Goal: Task Accomplishment & Management: Complete application form

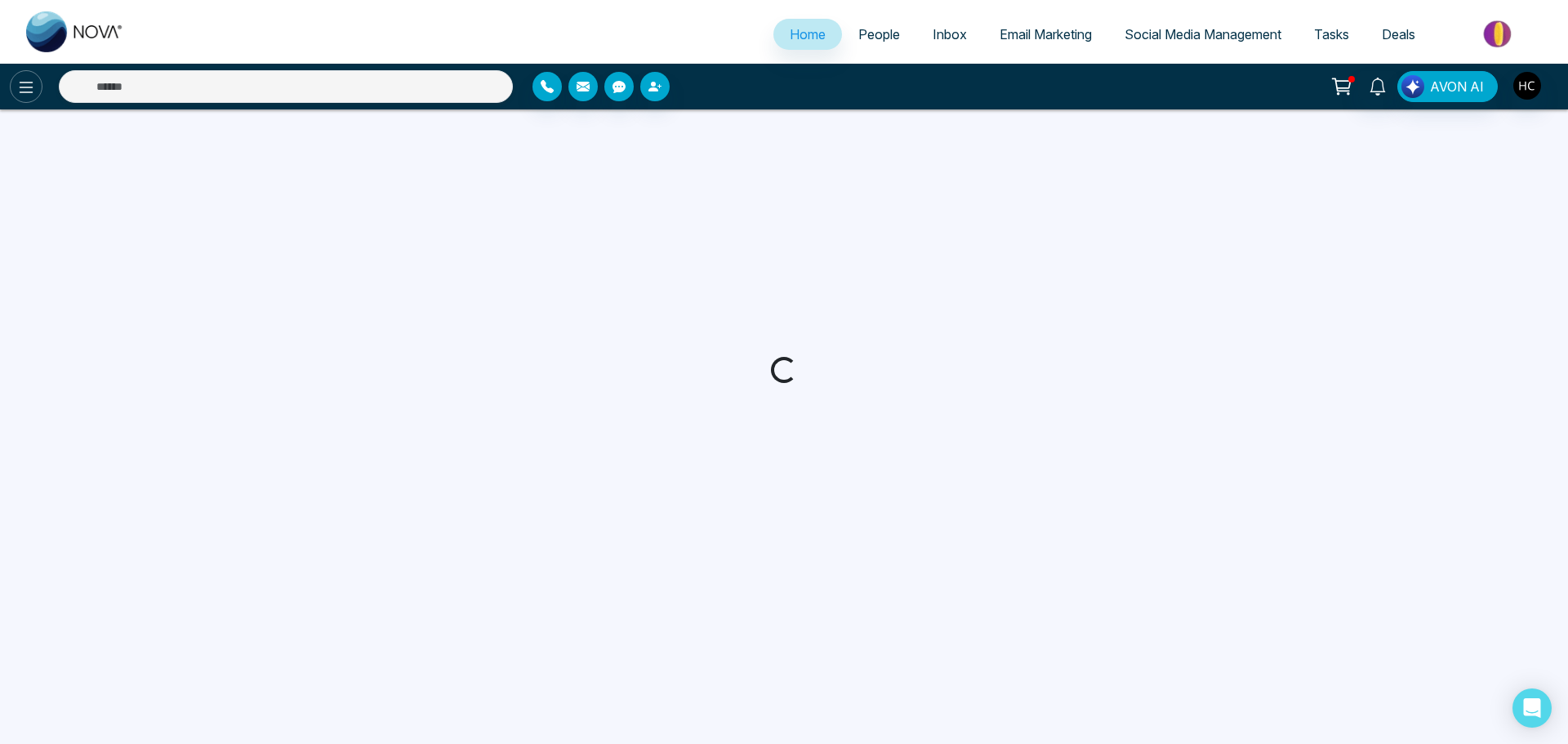
click at [26, 92] on icon at bounding box center [26, 87] width 20 height 20
select select "*"
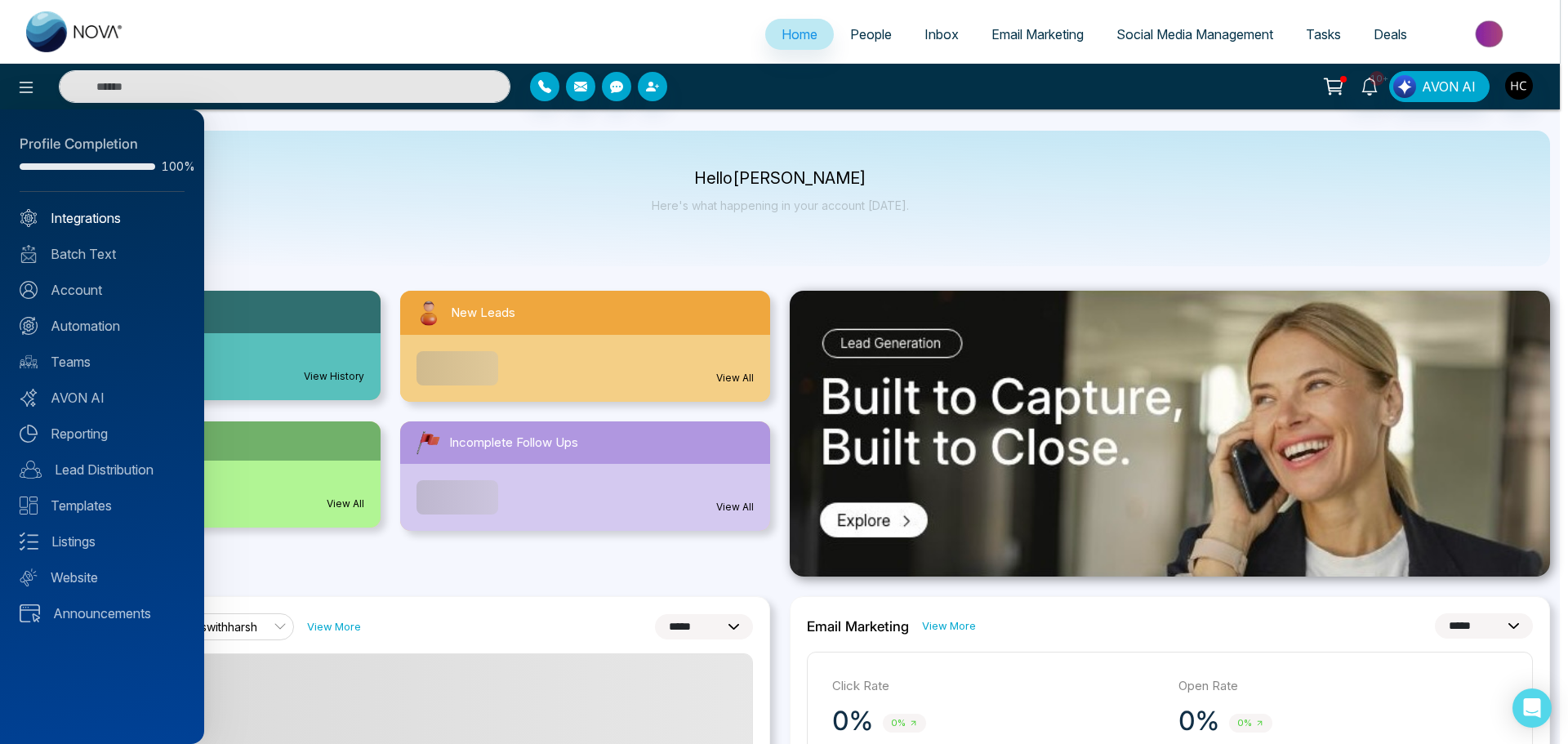
click at [96, 215] on link "Integrations" at bounding box center [102, 218] width 165 height 20
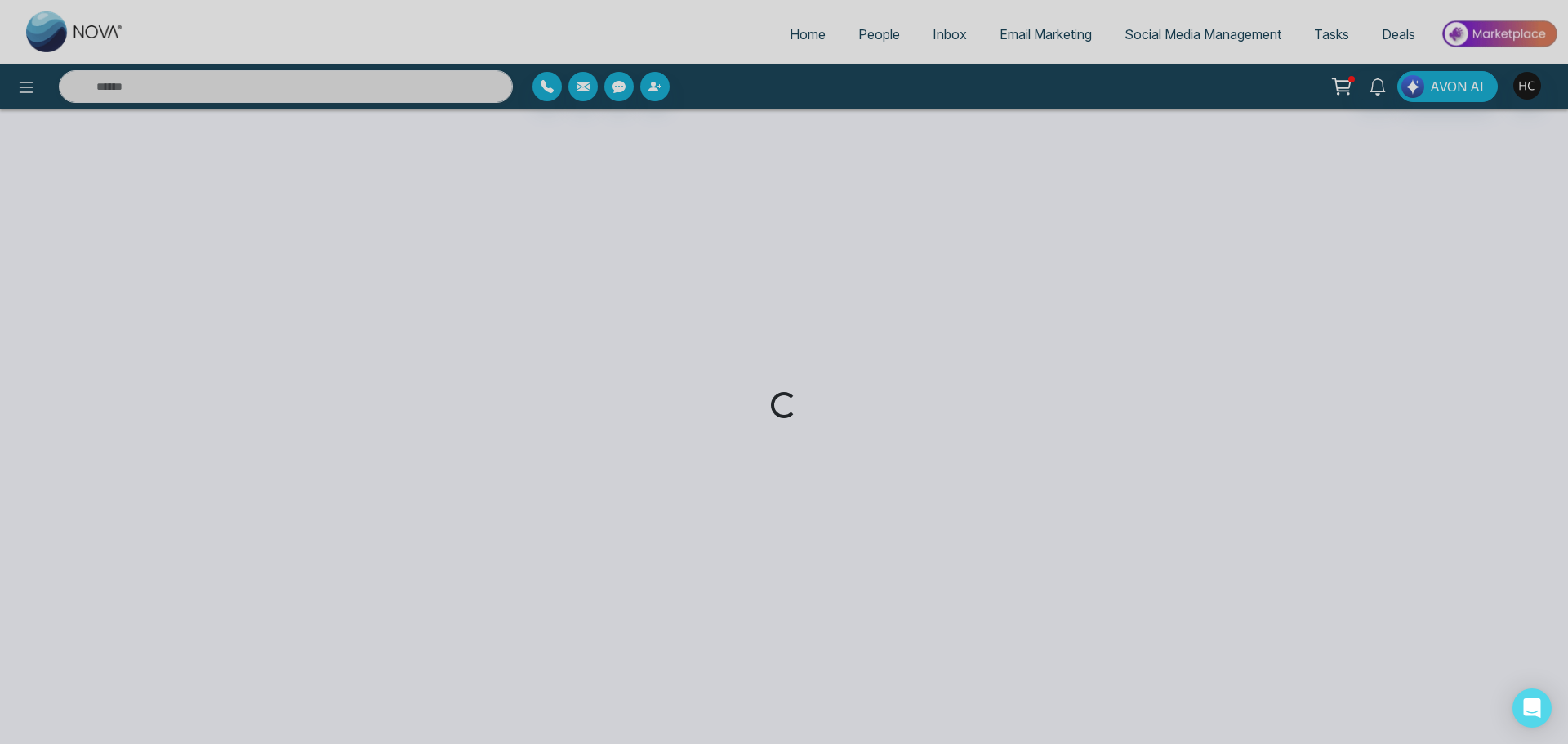
click at [27, 93] on div "Loading..." at bounding box center [784, 372] width 1568 height 744
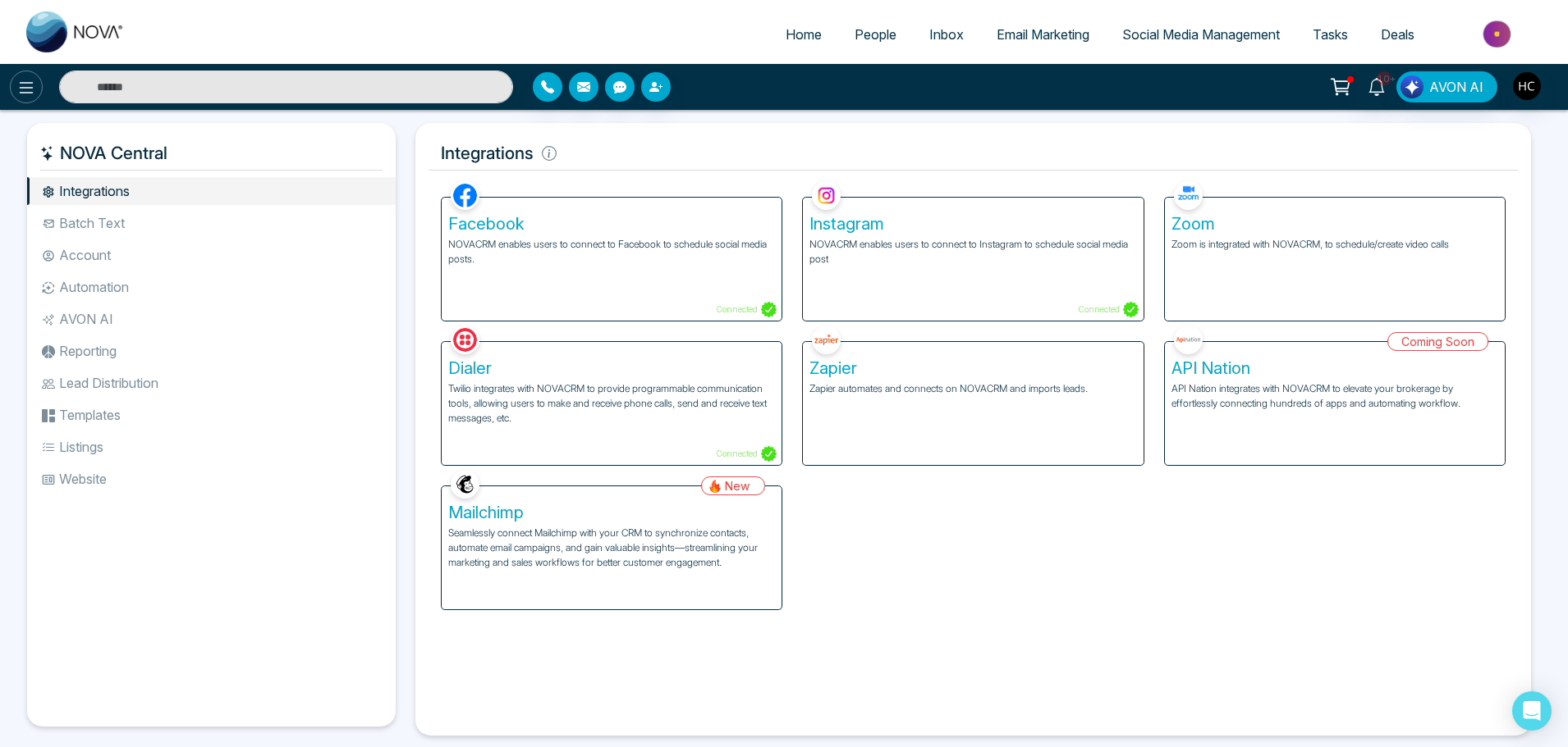
click at [27, 94] on icon at bounding box center [26, 87] width 20 height 20
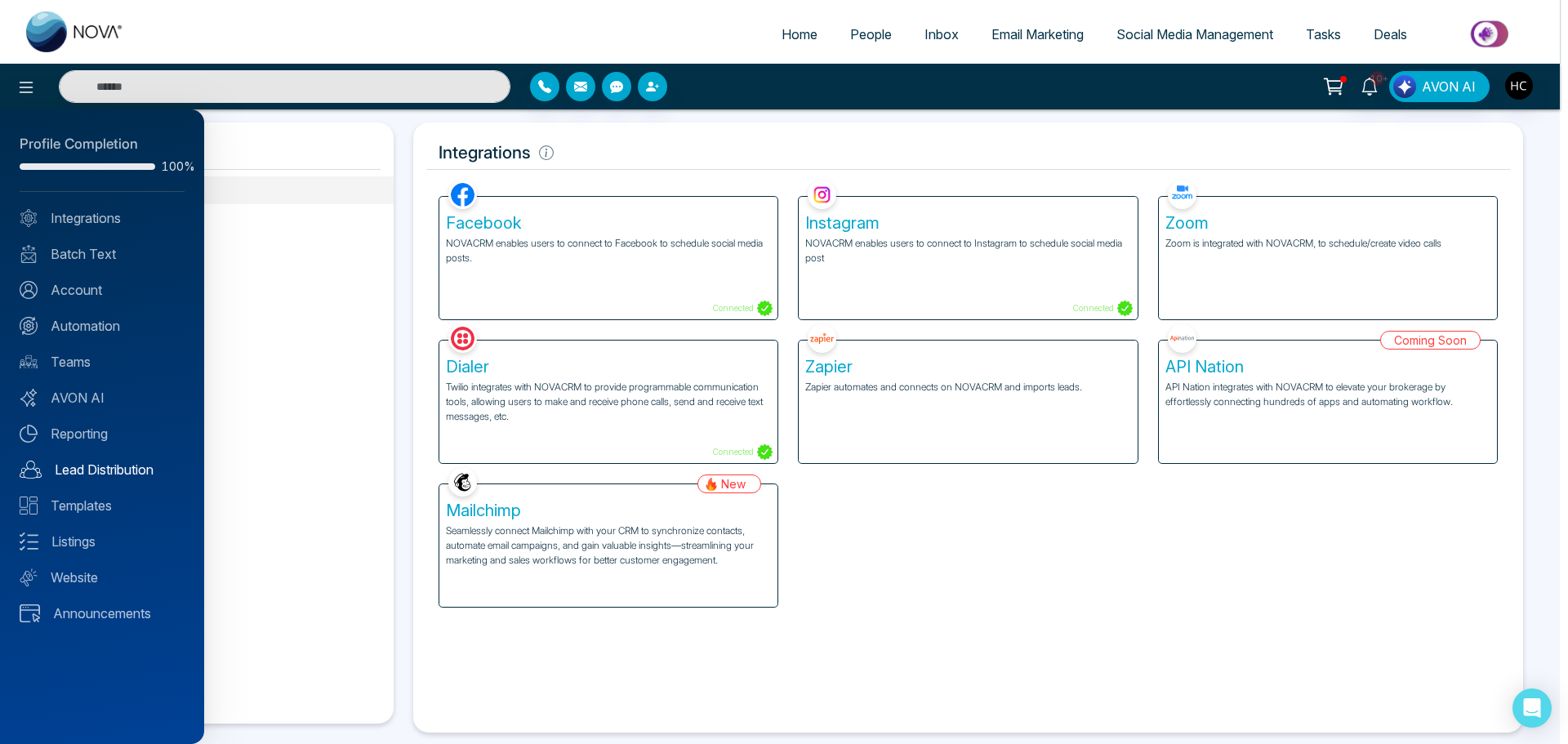
click at [115, 474] on link "Lead Distribution" at bounding box center [102, 469] width 165 height 20
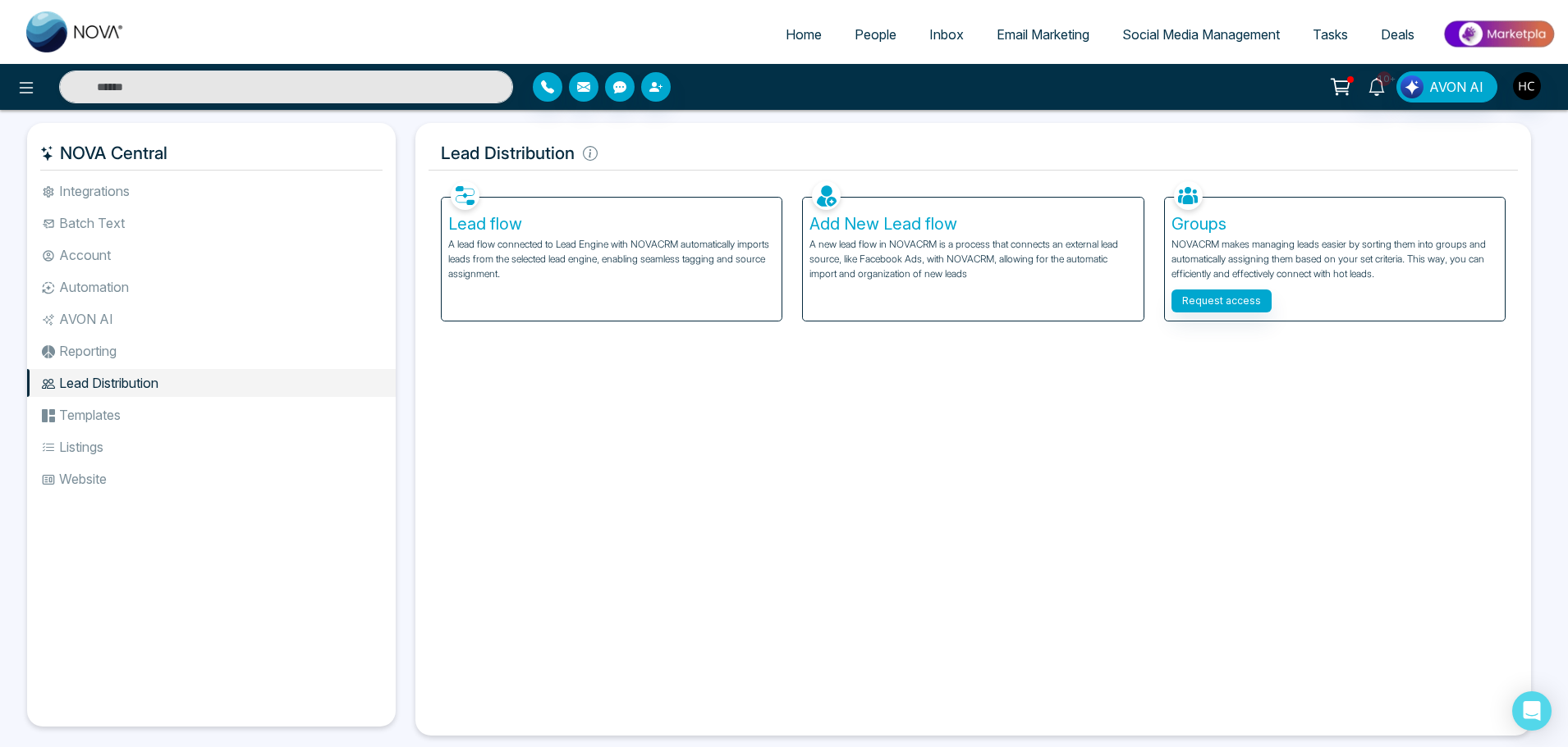
click at [973, 259] on p "A new lead flow in NOVACRM is a process that connects an external lead source, …" at bounding box center [973, 259] width 327 height 45
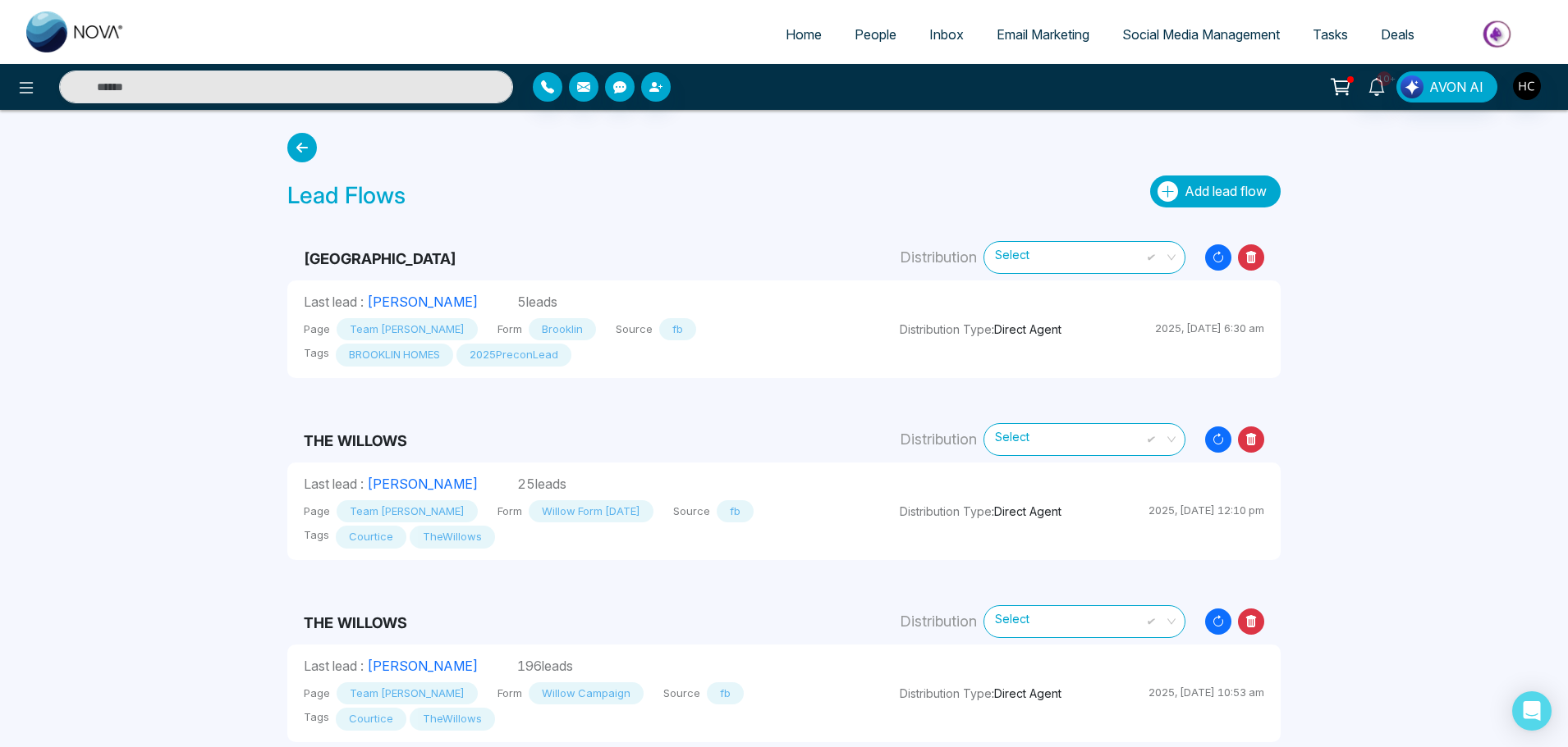
click at [1190, 196] on span "Add lead flow" at bounding box center [1226, 190] width 82 height 16
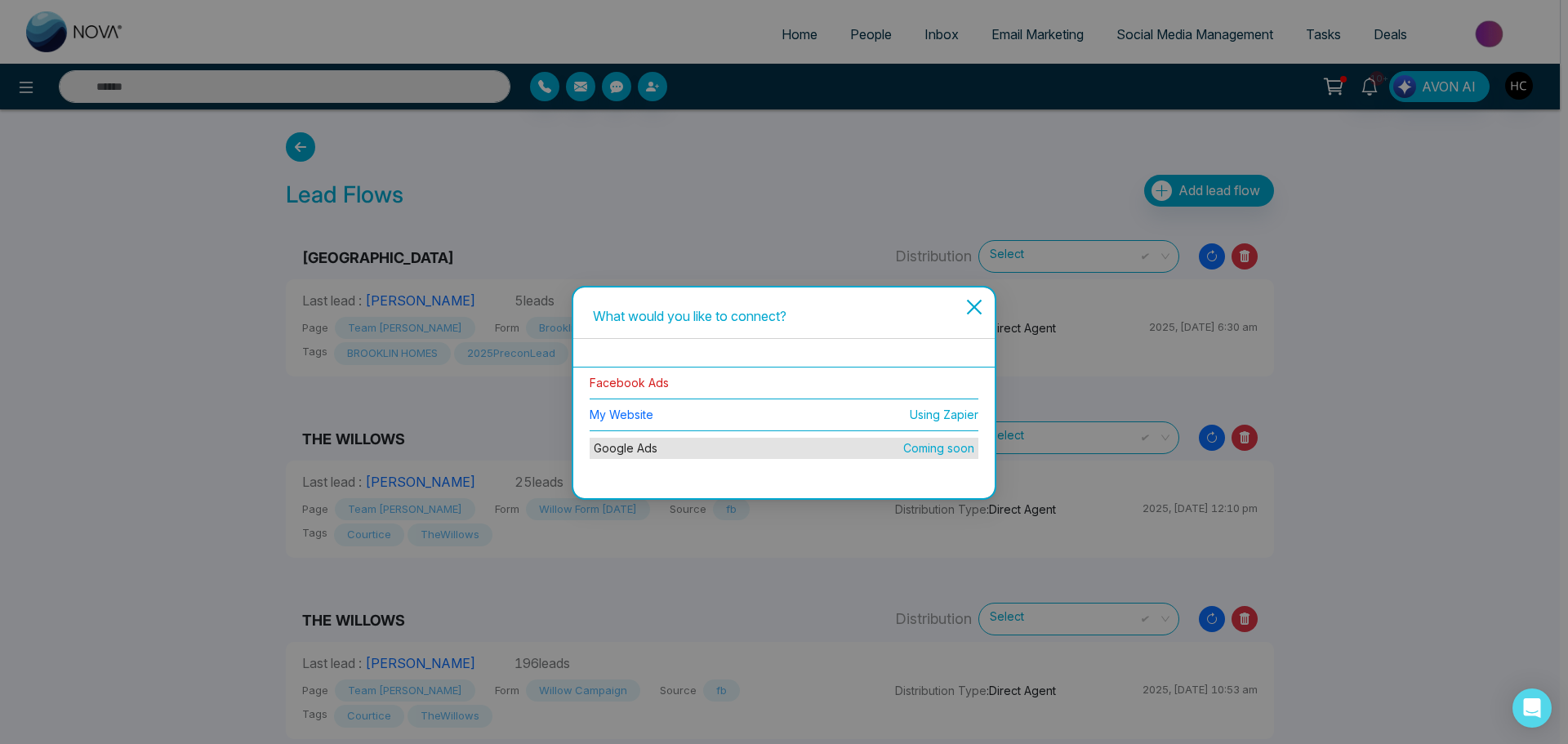
click at [654, 381] on link "Facebook Ads" at bounding box center [629, 382] width 79 height 14
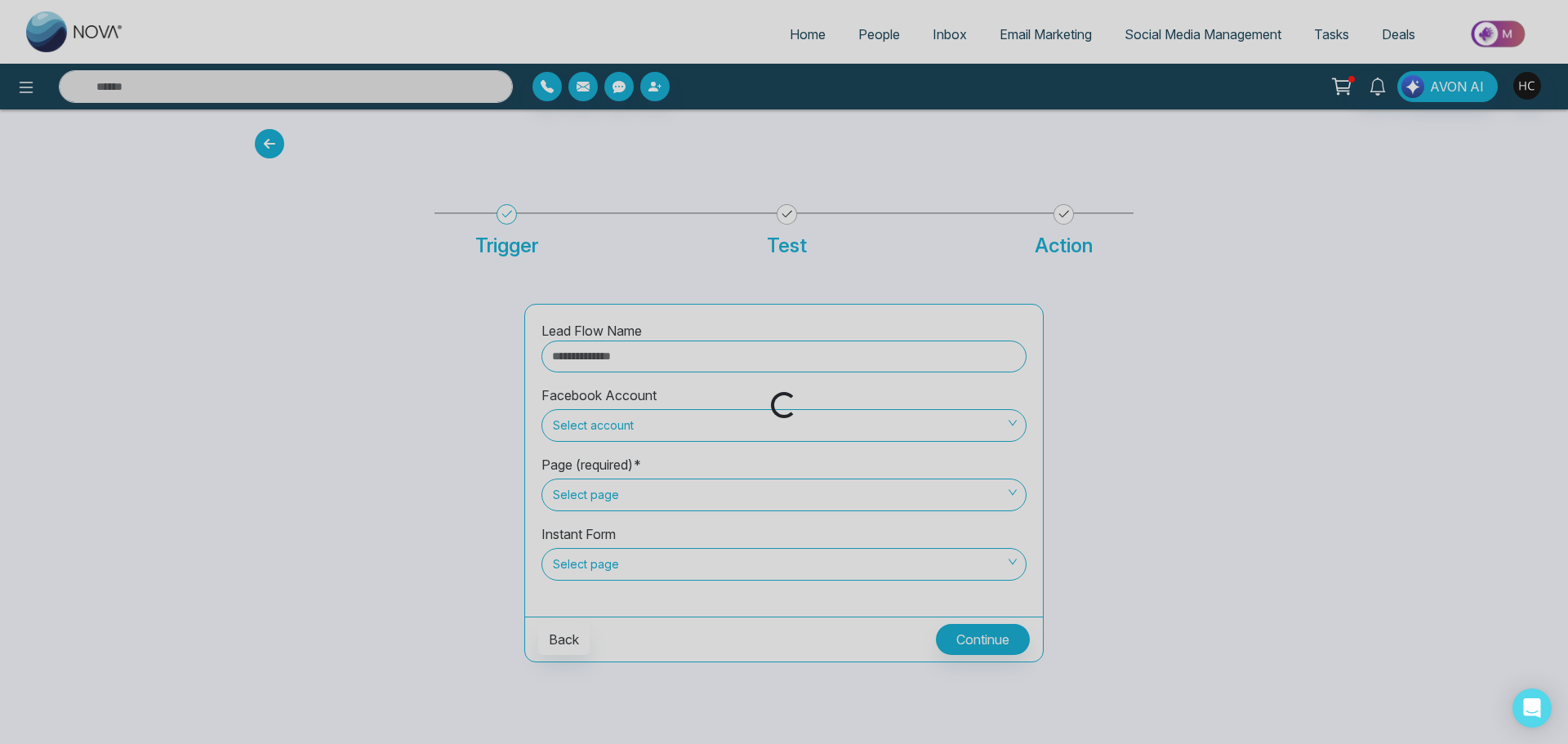
click at [619, 356] on div "Loading..." at bounding box center [784, 372] width 1568 height 744
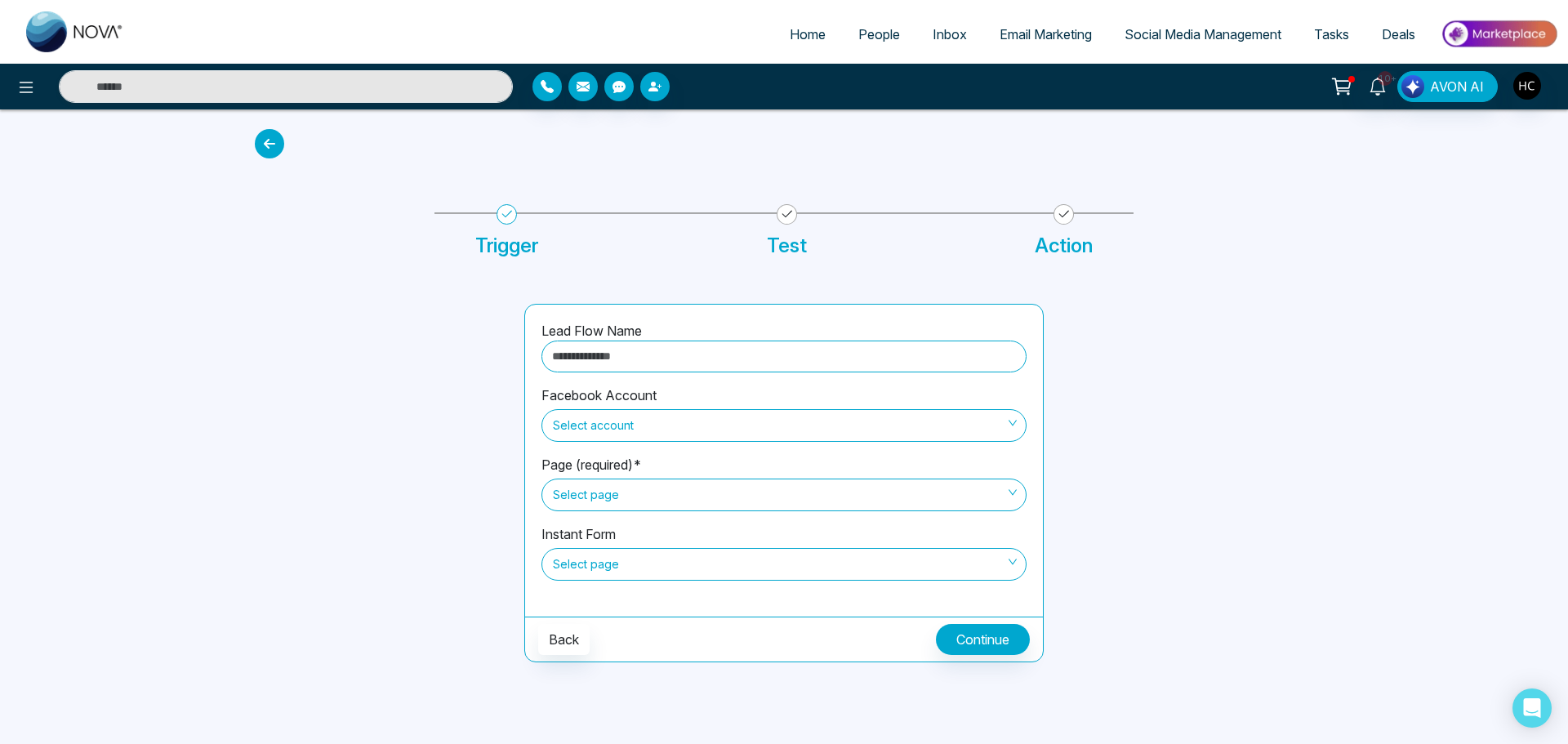
click at [665, 361] on input "text" at bounding box center [784, 357] width 485 height 32
click at [625, 436] on span "Select account" at bounding box center [784, 425] width 463 height 27
type input "**********"
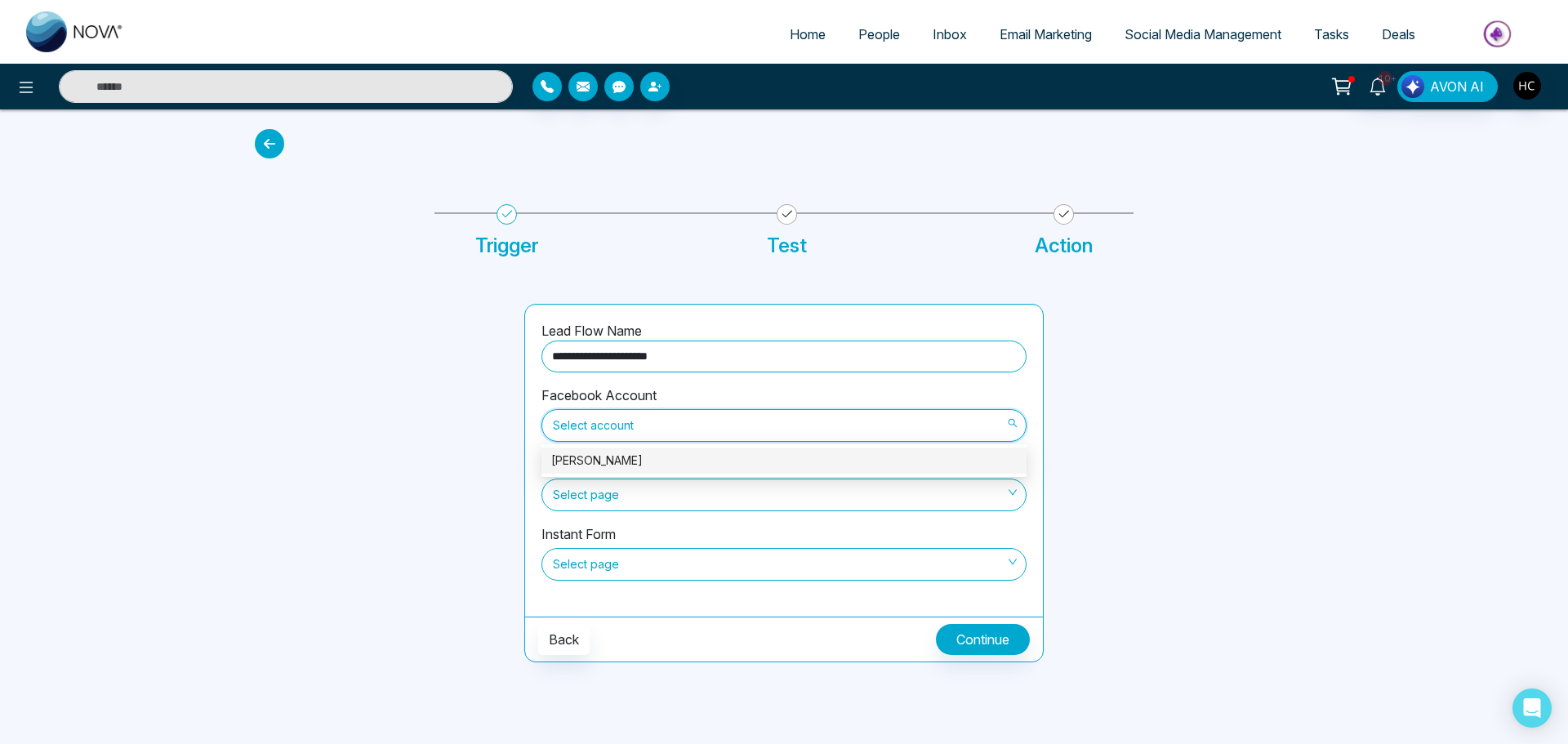
click at [596, 456] on div "[PERSON_NAME]" at bounding box center [784, 460] width 466 height 18
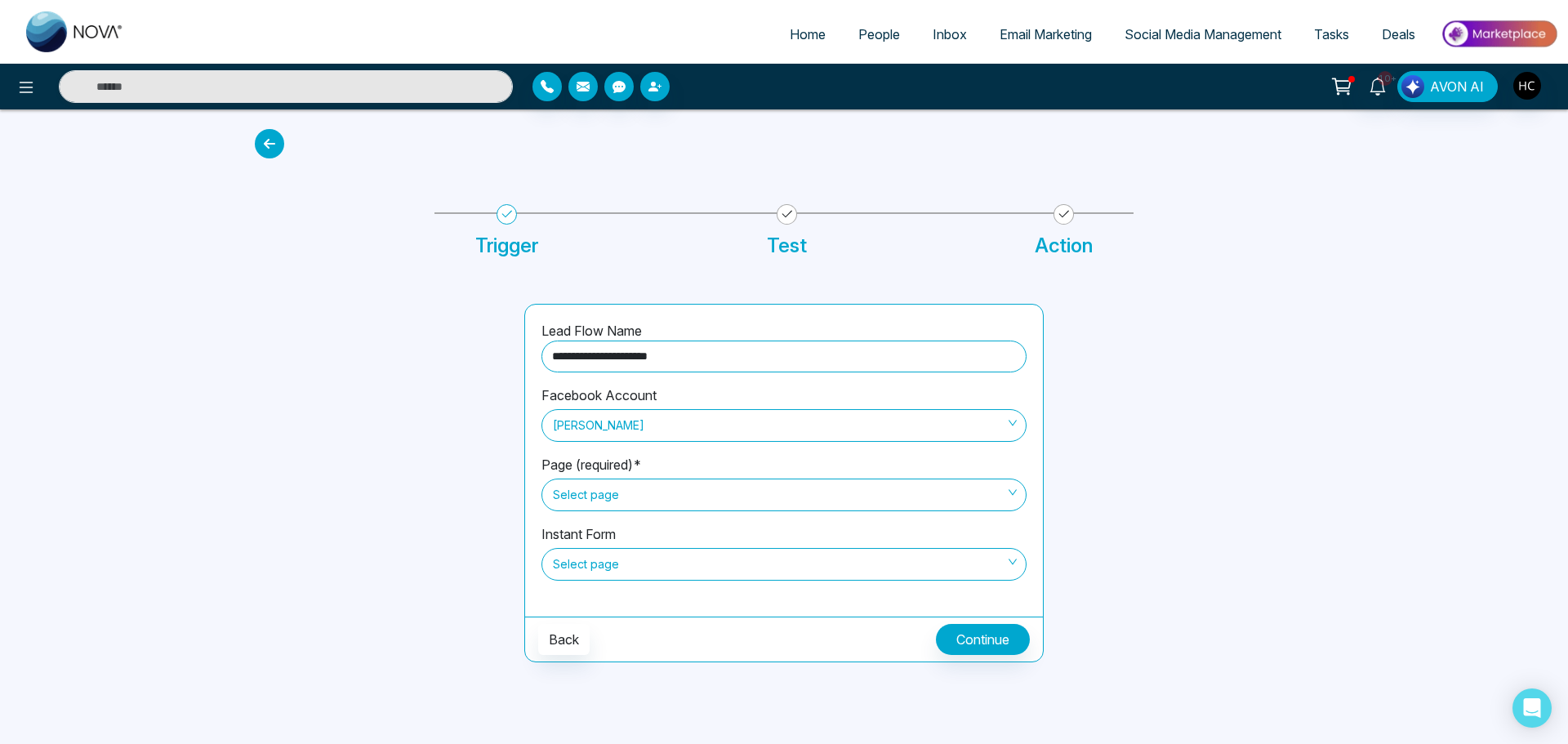
click at [608, 496] on span "Select page" at bounding box center [784, 494] width 463 height 27
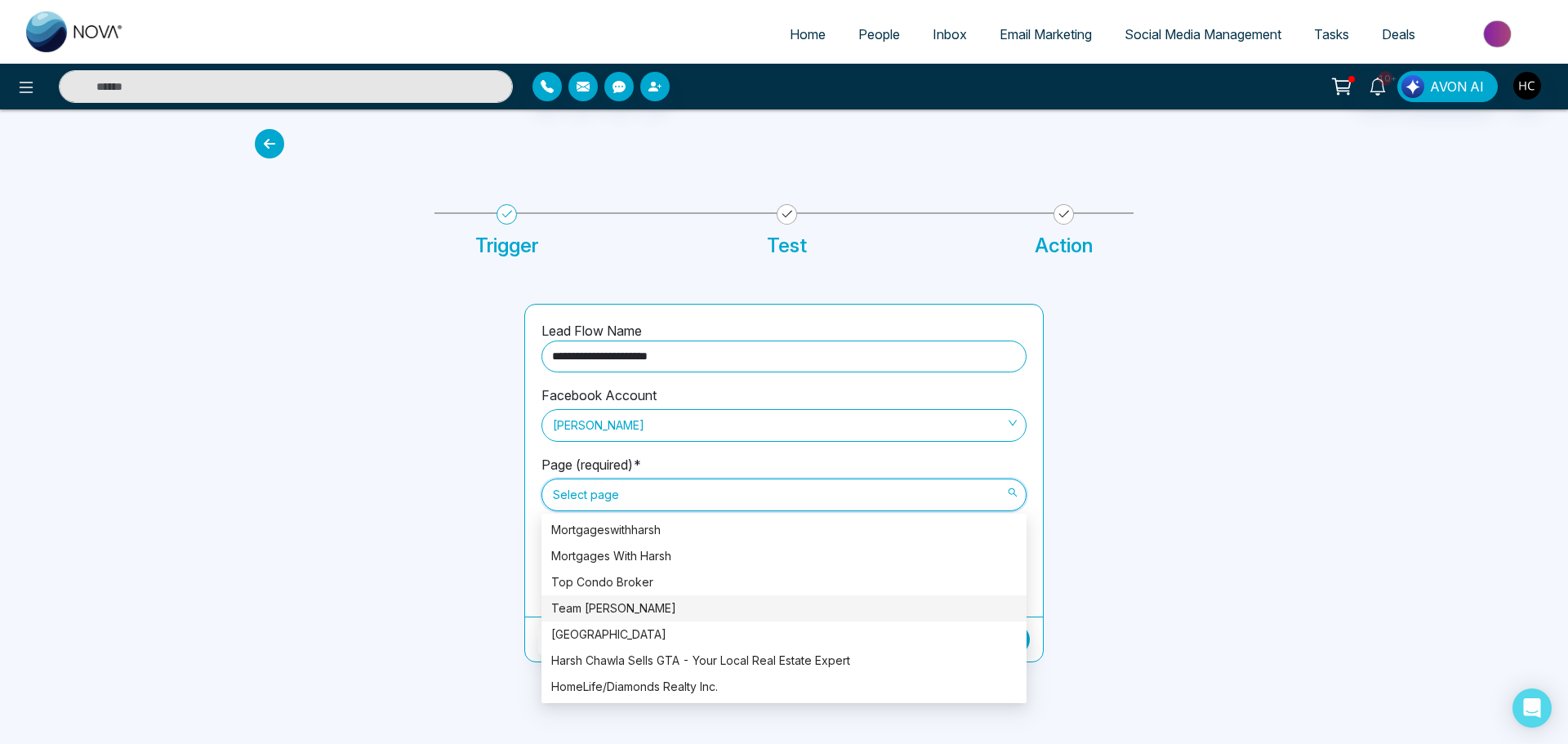
click at [634, 608] on div "Team [PERSON_NAME]" at bounding box center [784, 609] width 466 height 18
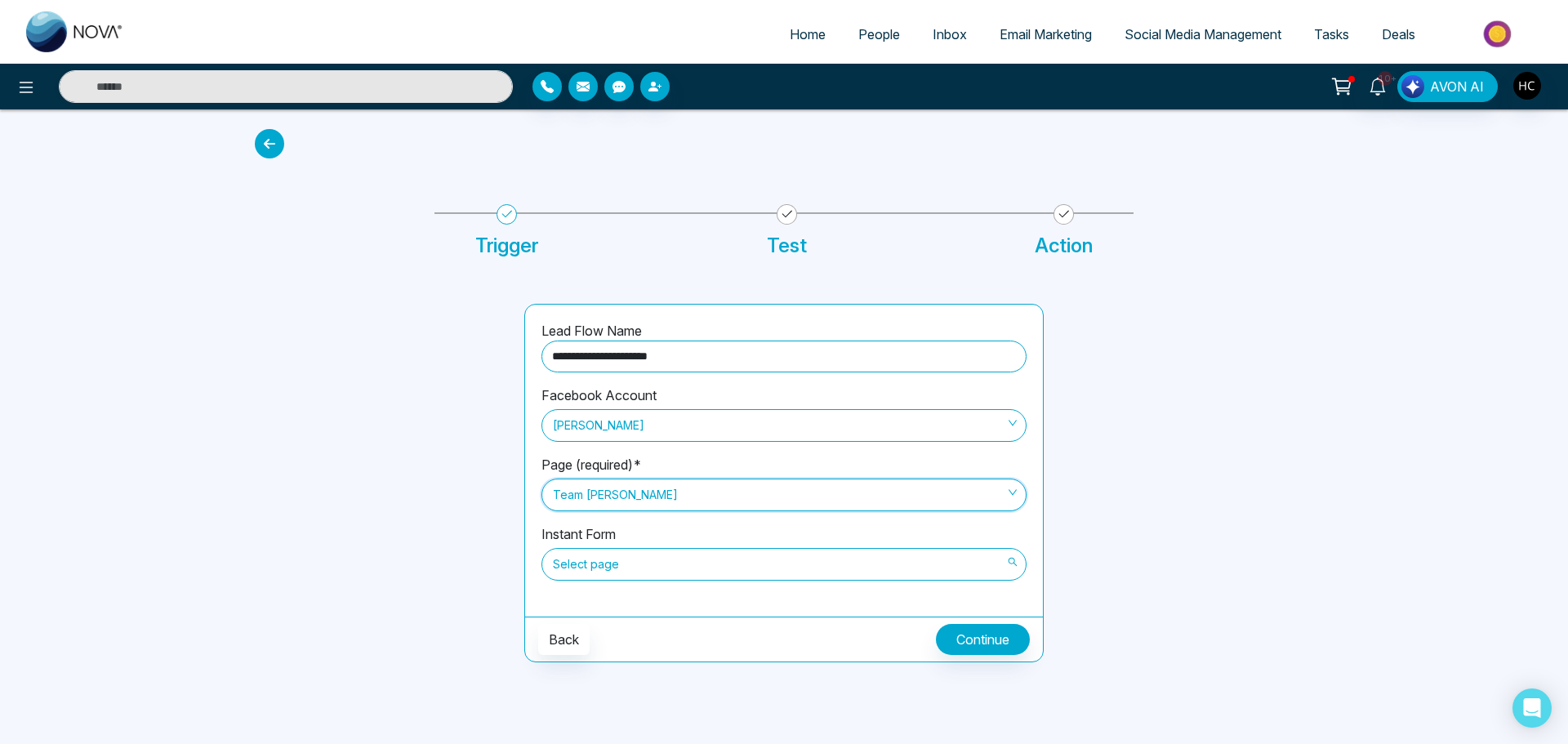
click at [760, 570] on span "Select page" at bounding box center [784, 564] width 463 height 27
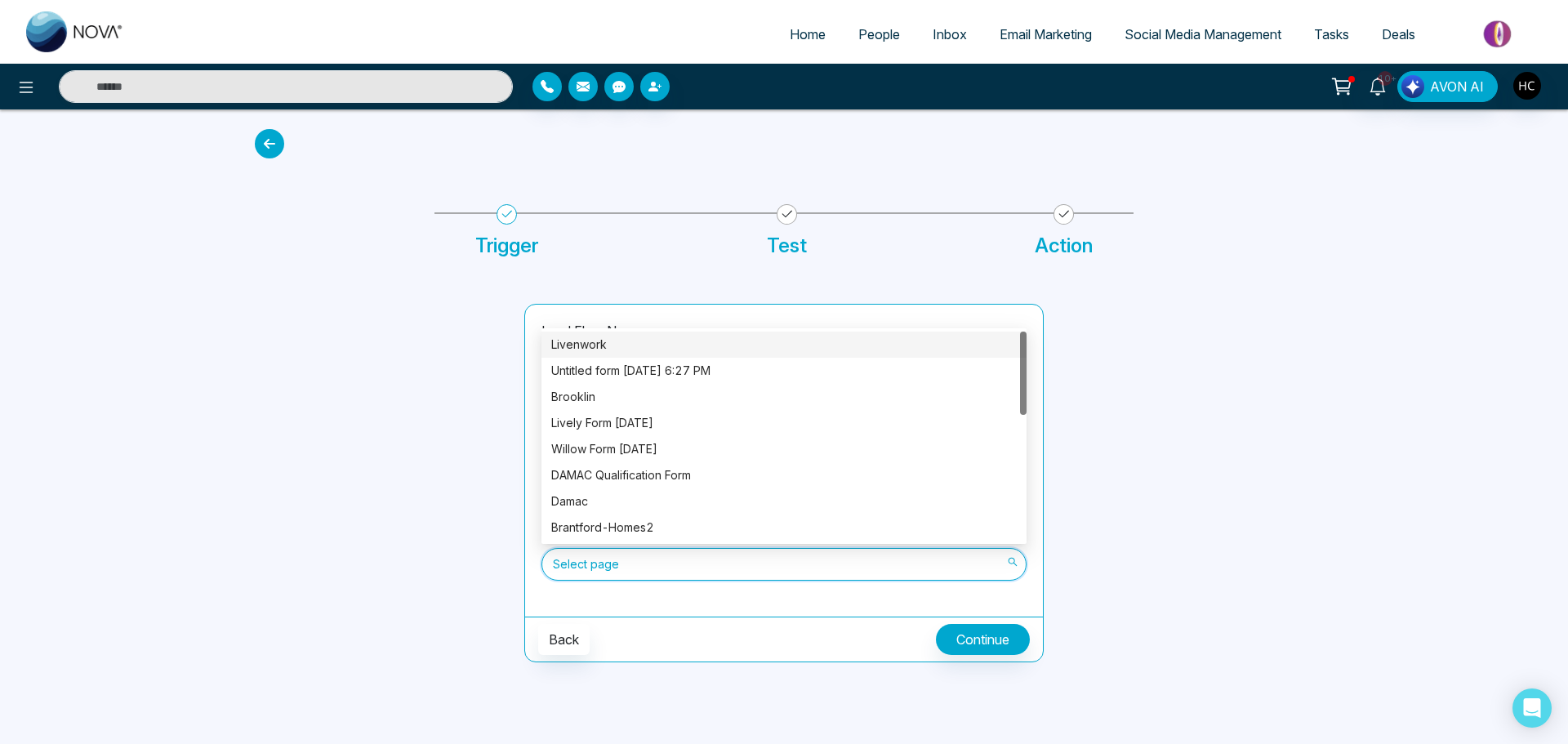
click at [637, 343] on div "Livenwork" at bounding box center [784, 345] width 466 height 18
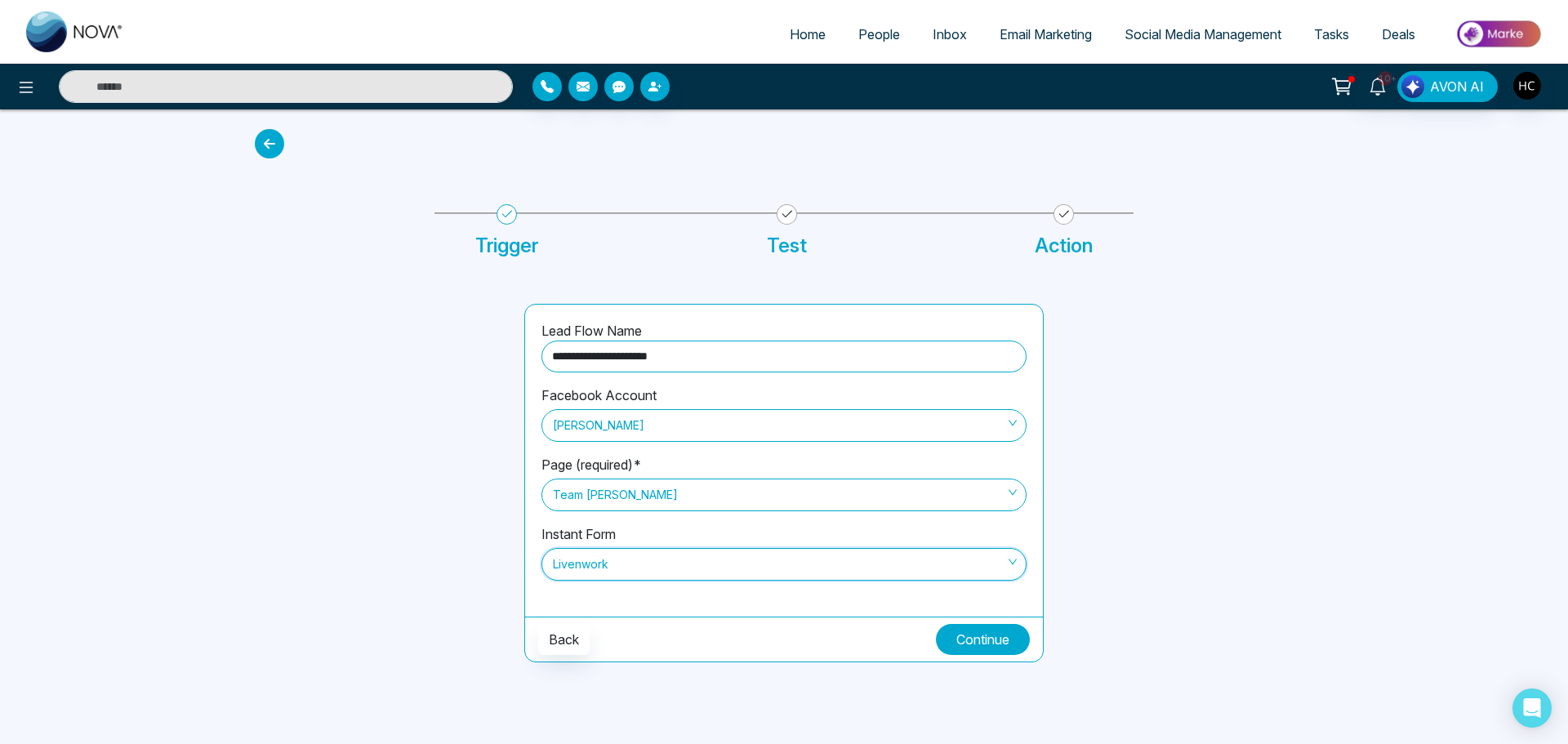
click at [991, 634] on button "Continue" at bounding box center [982, 639] width 94 height 31
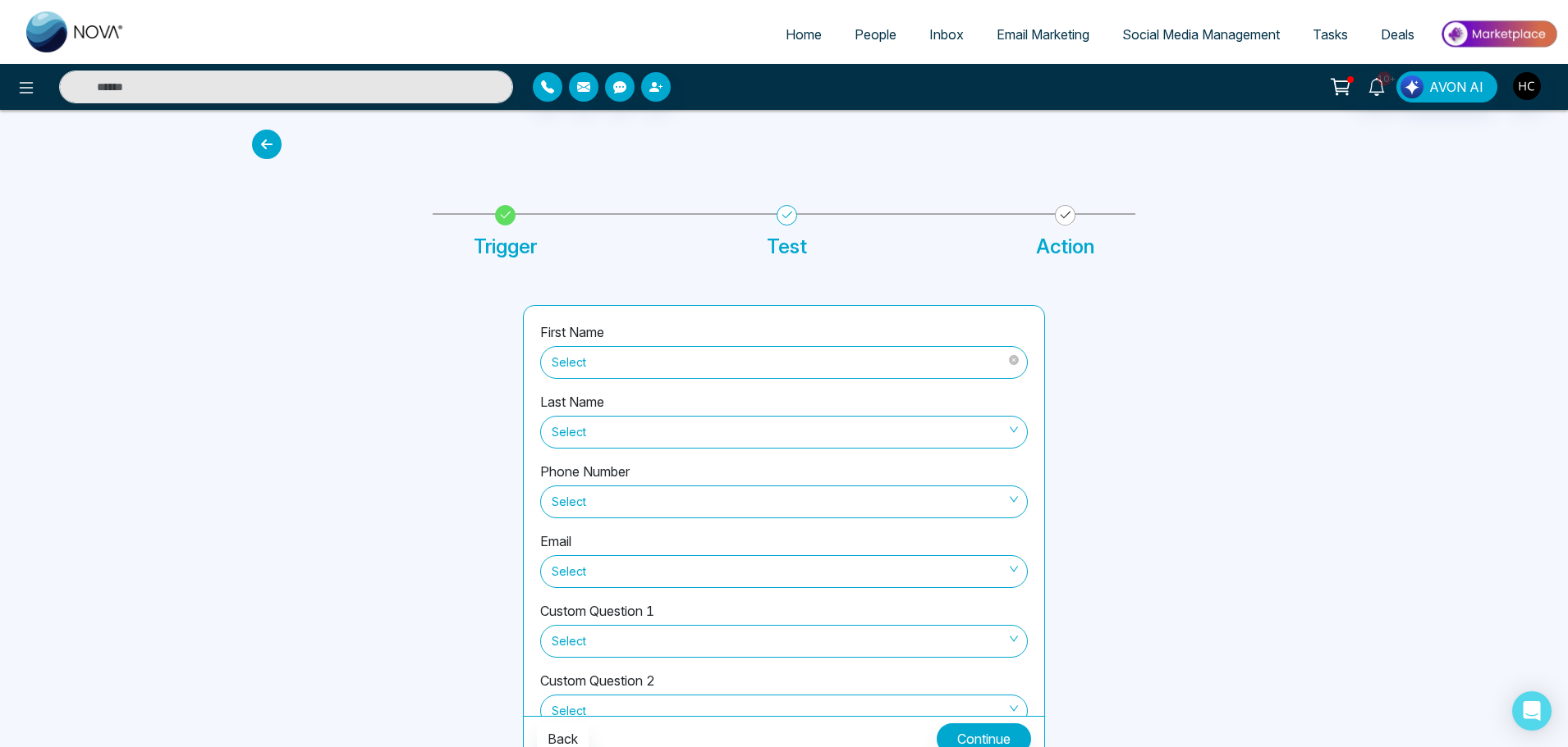
click at [640, 364] on span "Select" at bounding box center [784, 362] width 465 height 28
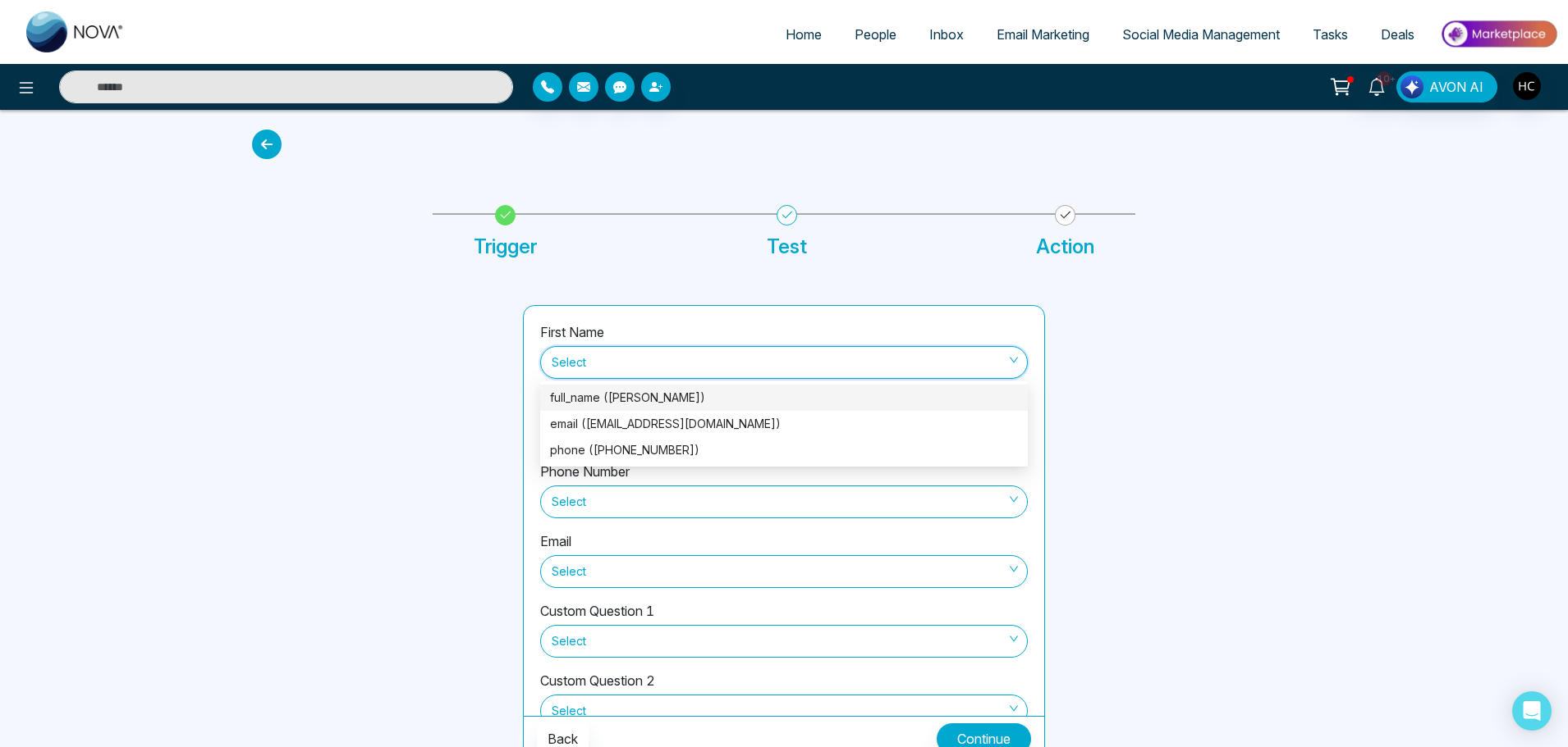
click at [633, 393] on div "full_name ([PERSON_NAME])" at bounding box center [784, 397] width 468 height 18
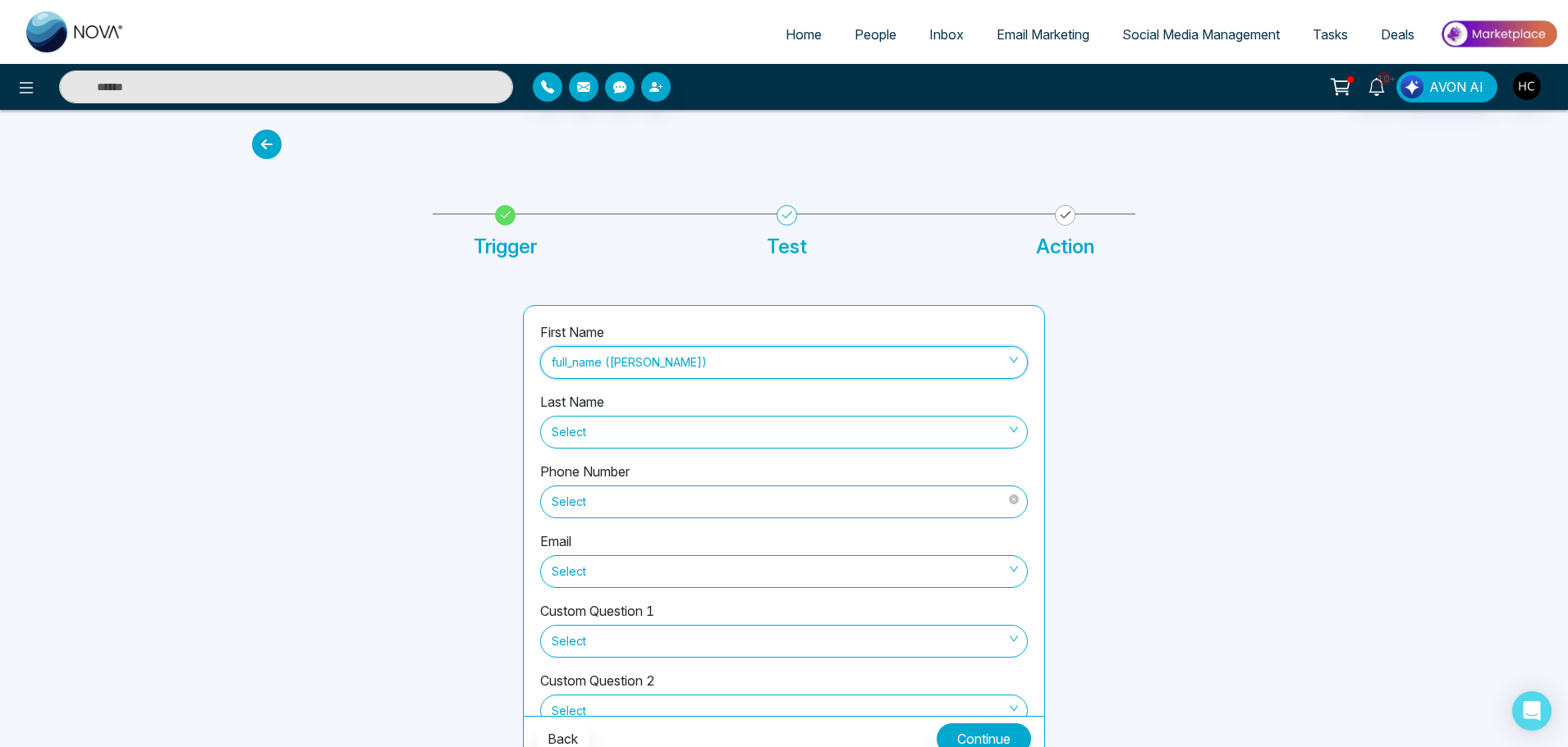
click at [615, 499] on span "Select" at bounding box center [784, 502] width 465 height 28
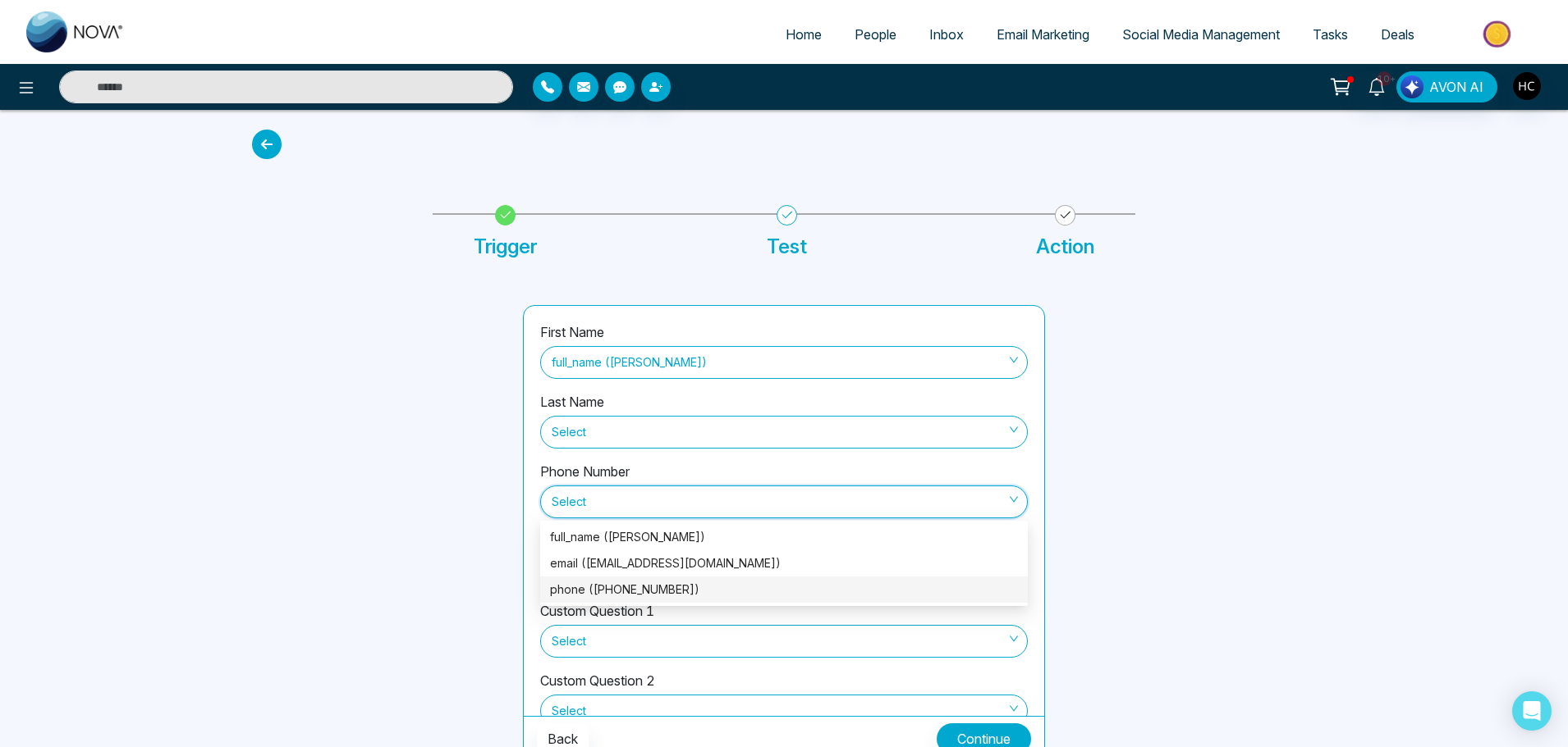
click at [619, 597] on div "phone ([PHONE_NUMBER])" at bounding box center [784, 589] width 468 height 18
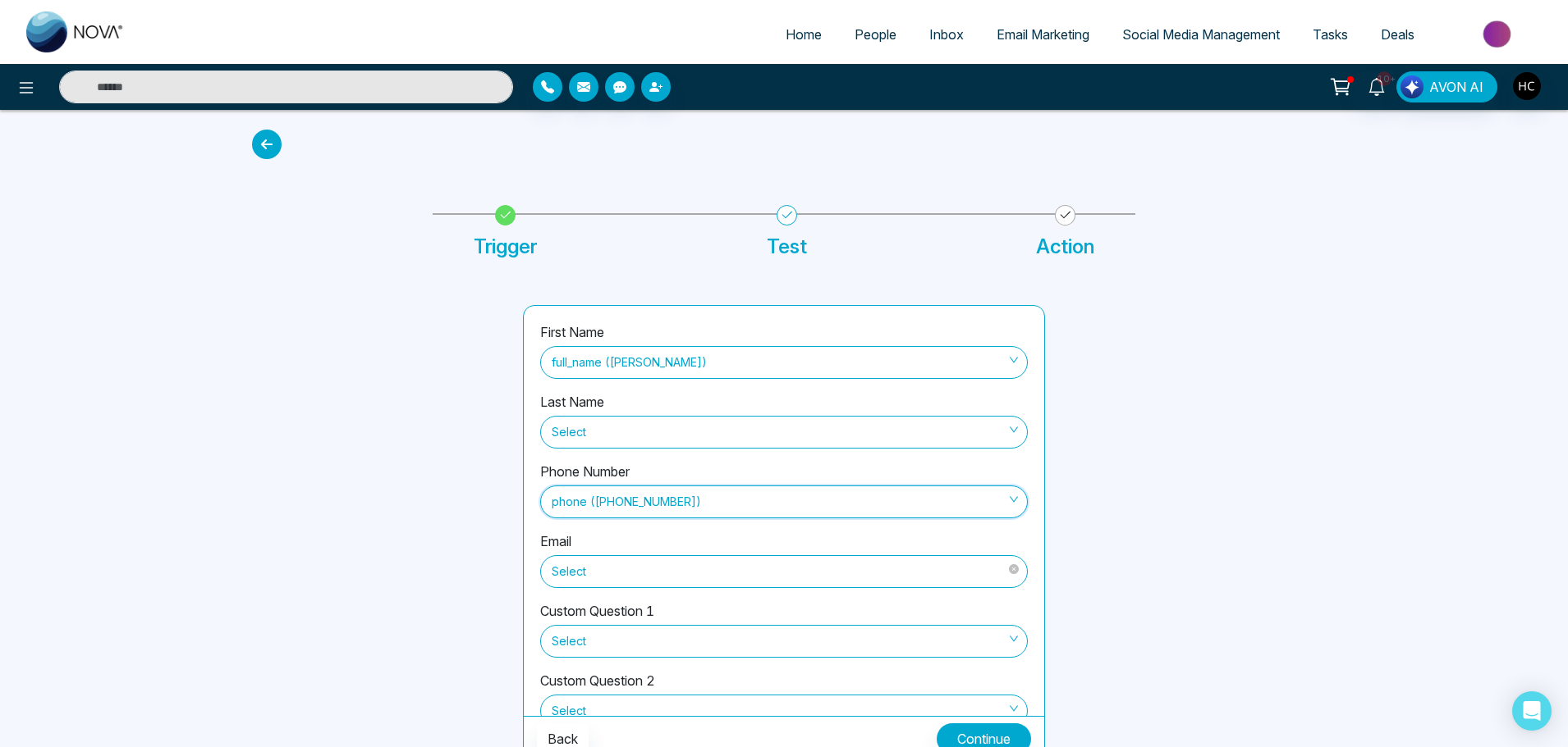
click at [641, 572] on span "Select" at bounding box center [784, 571] width 465 height 28
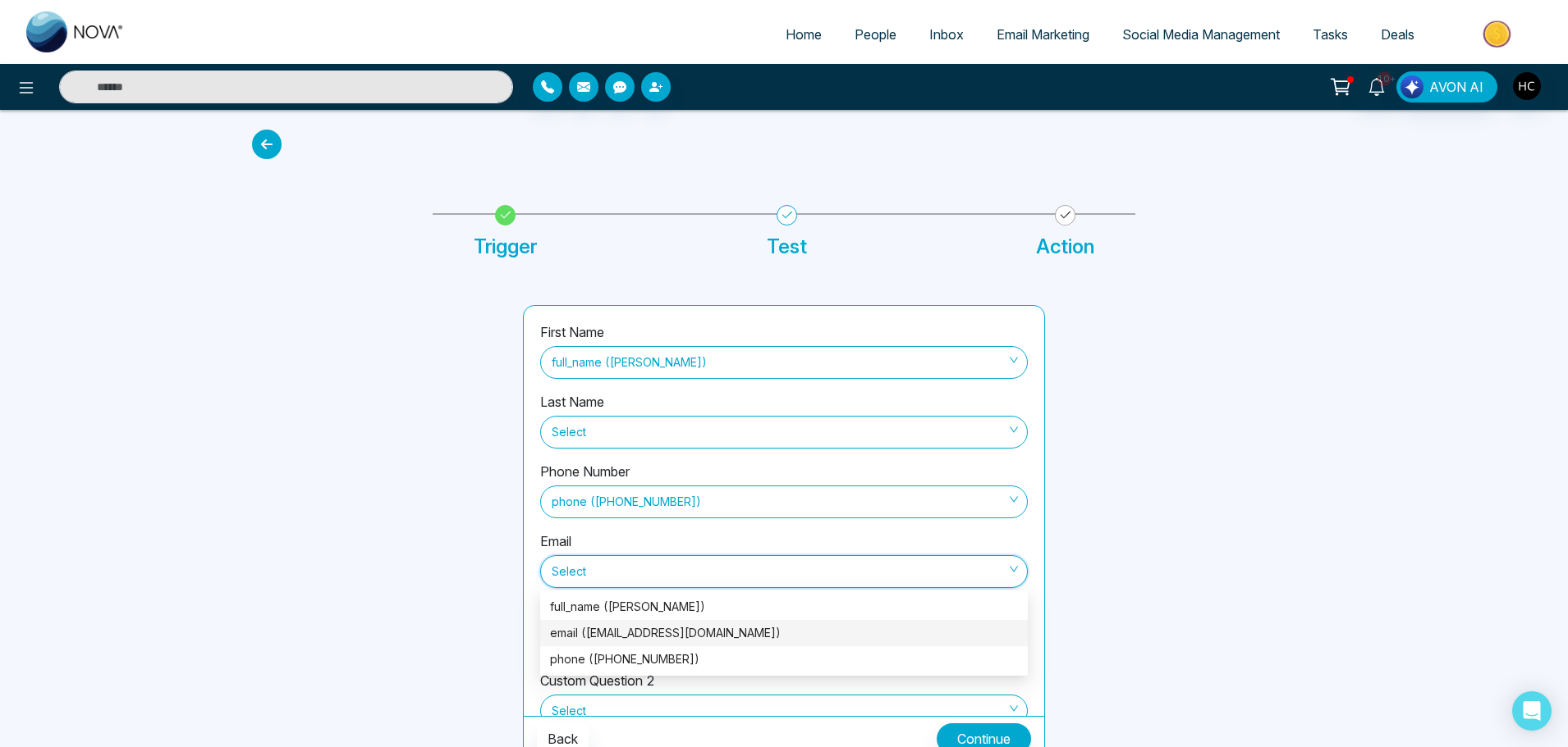
click at [639, 632] on div "email ([EMAIL_ADDRESS][DOMAIN_NAME])" at bounding box center [784, 633] width 468 height 18
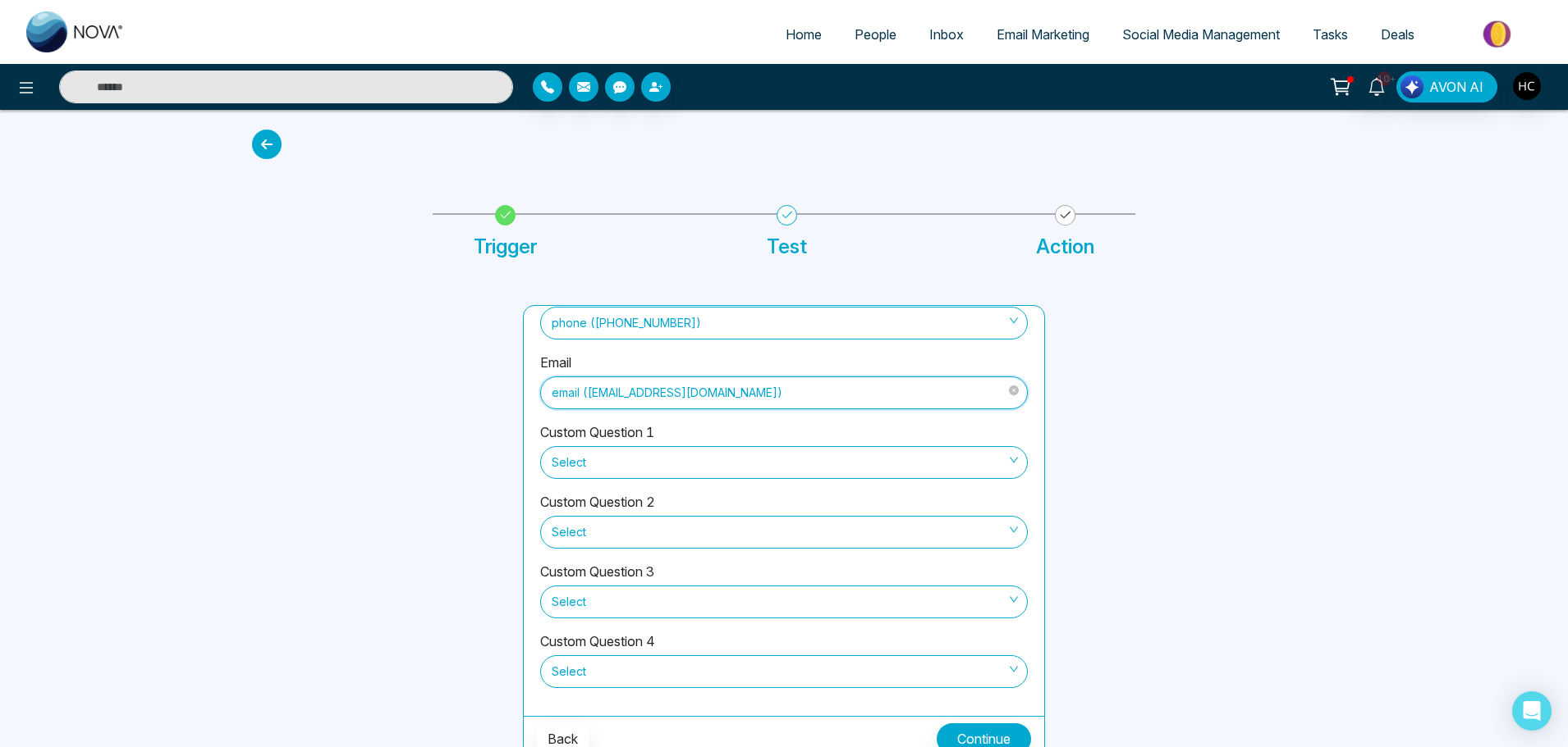
scroll to position [181, 0]
click at [653, 464] on span "Select" at bounding box center [784, 460] width 465 height 28
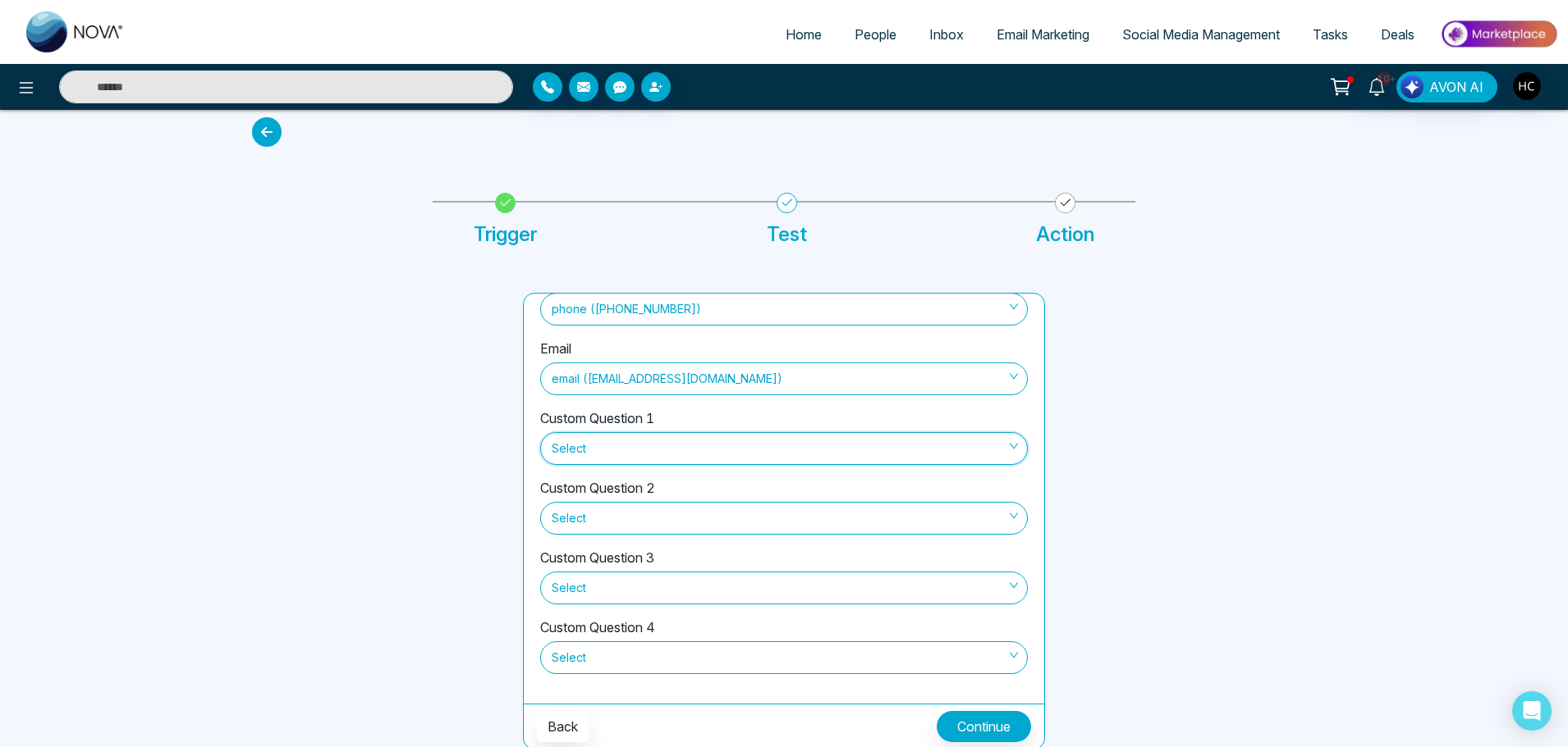
scroll to position [15, 0]
click at [970, 736] on button "Continue" at bounding box center [983, 724] width 94 height 31
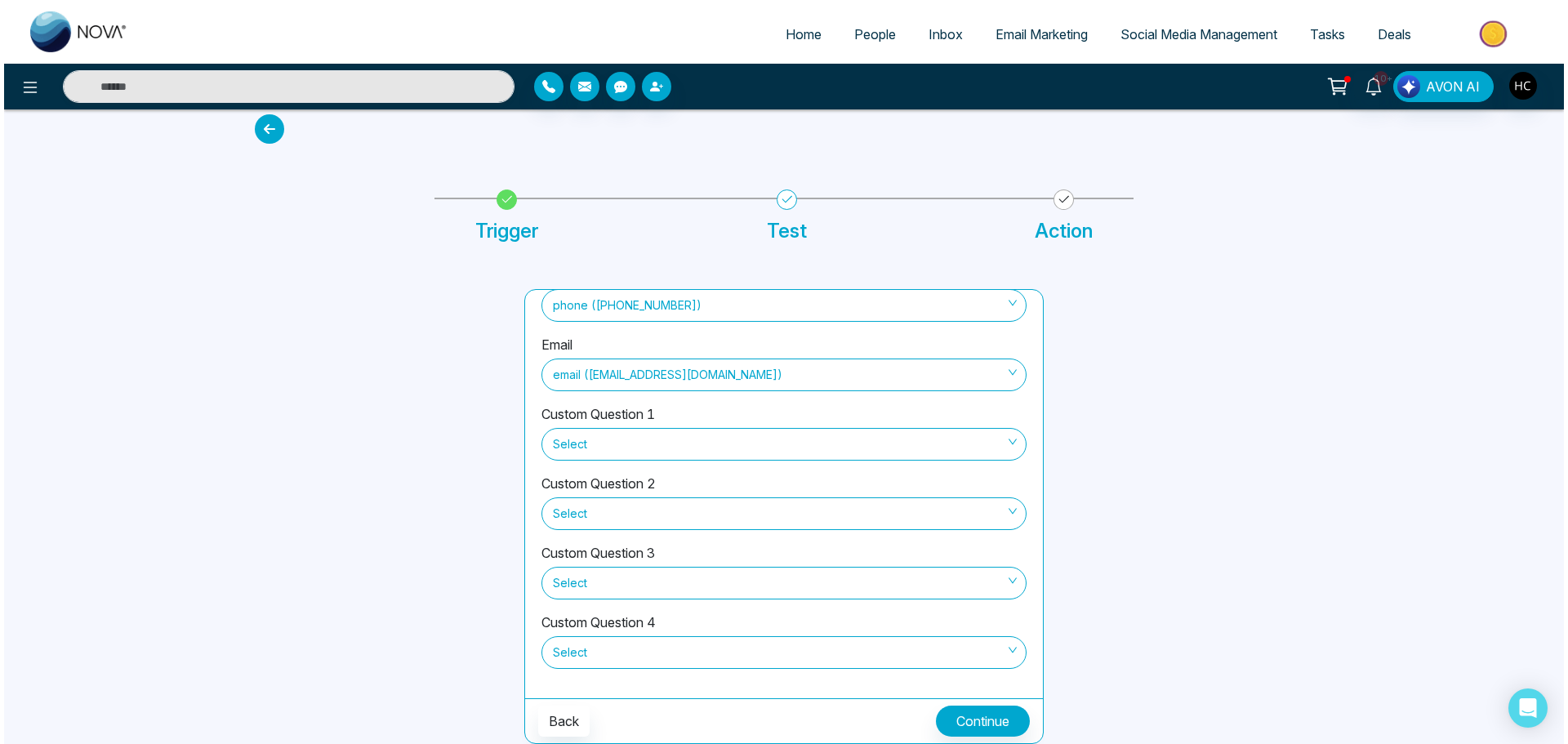
scroll to position [0, 0]
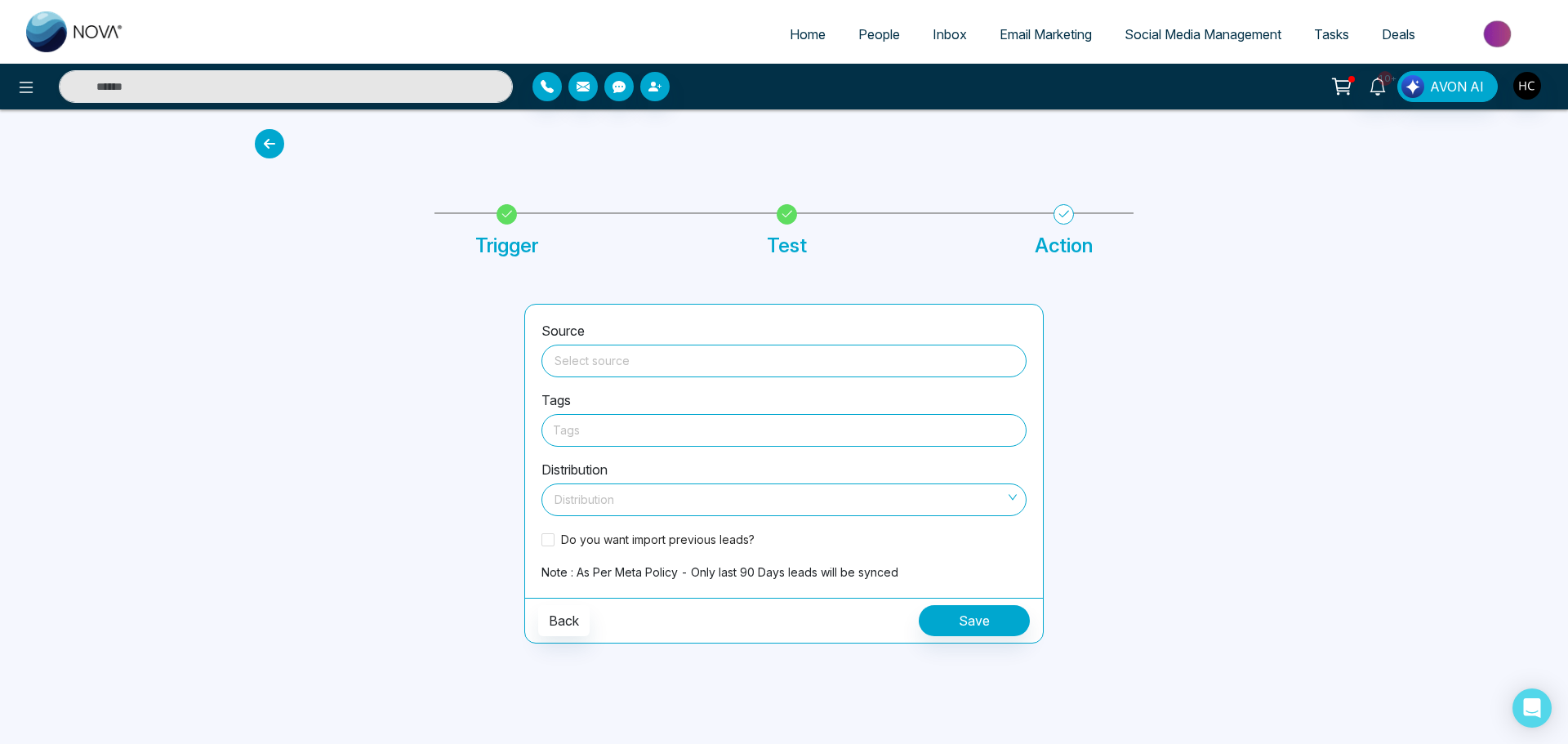
click at [625, 370] on span at bounding box center [784, 361] width 466 height 31
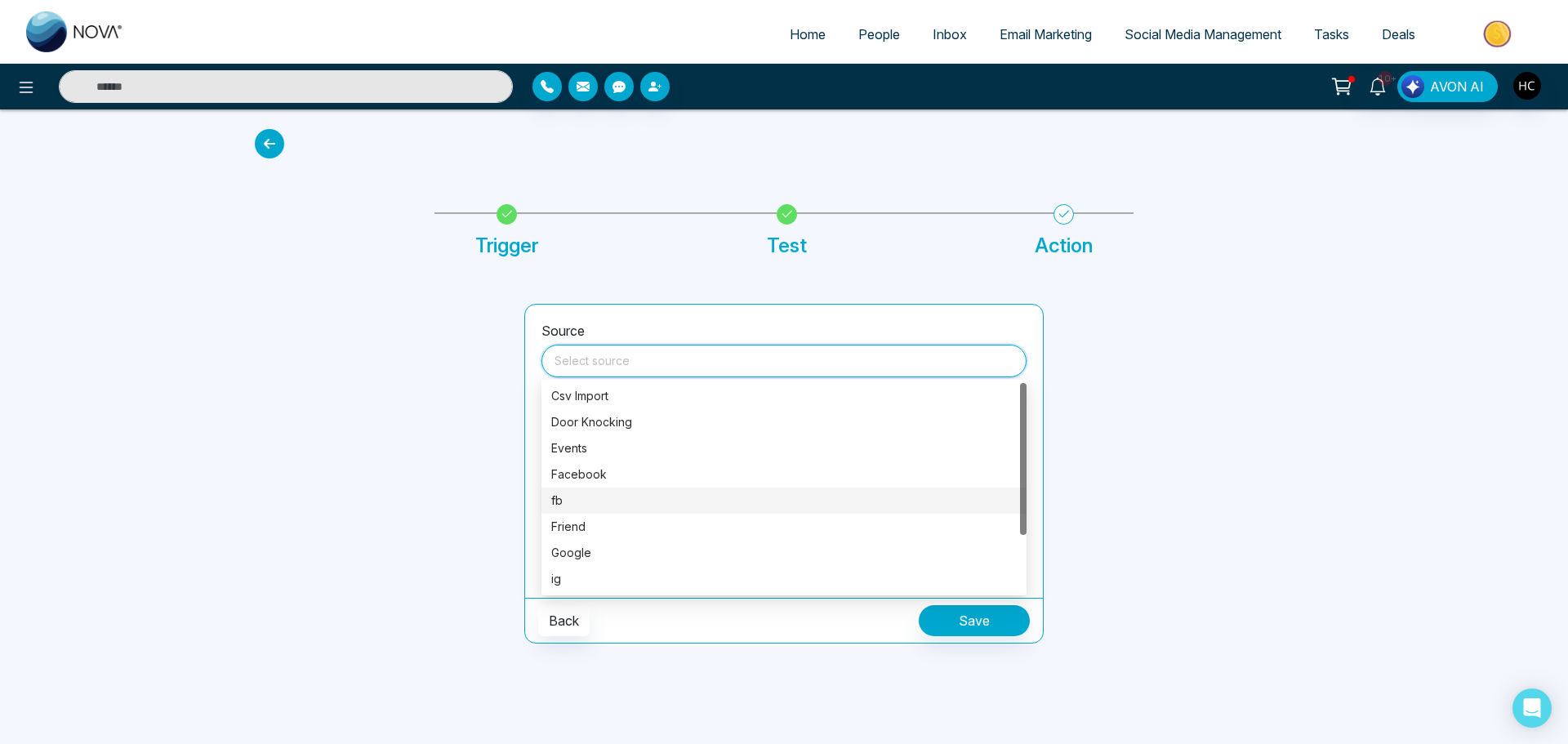
click at [581, 504] on div "fb" at bounding box center [784, 501] width 466 height 18
type input "**"
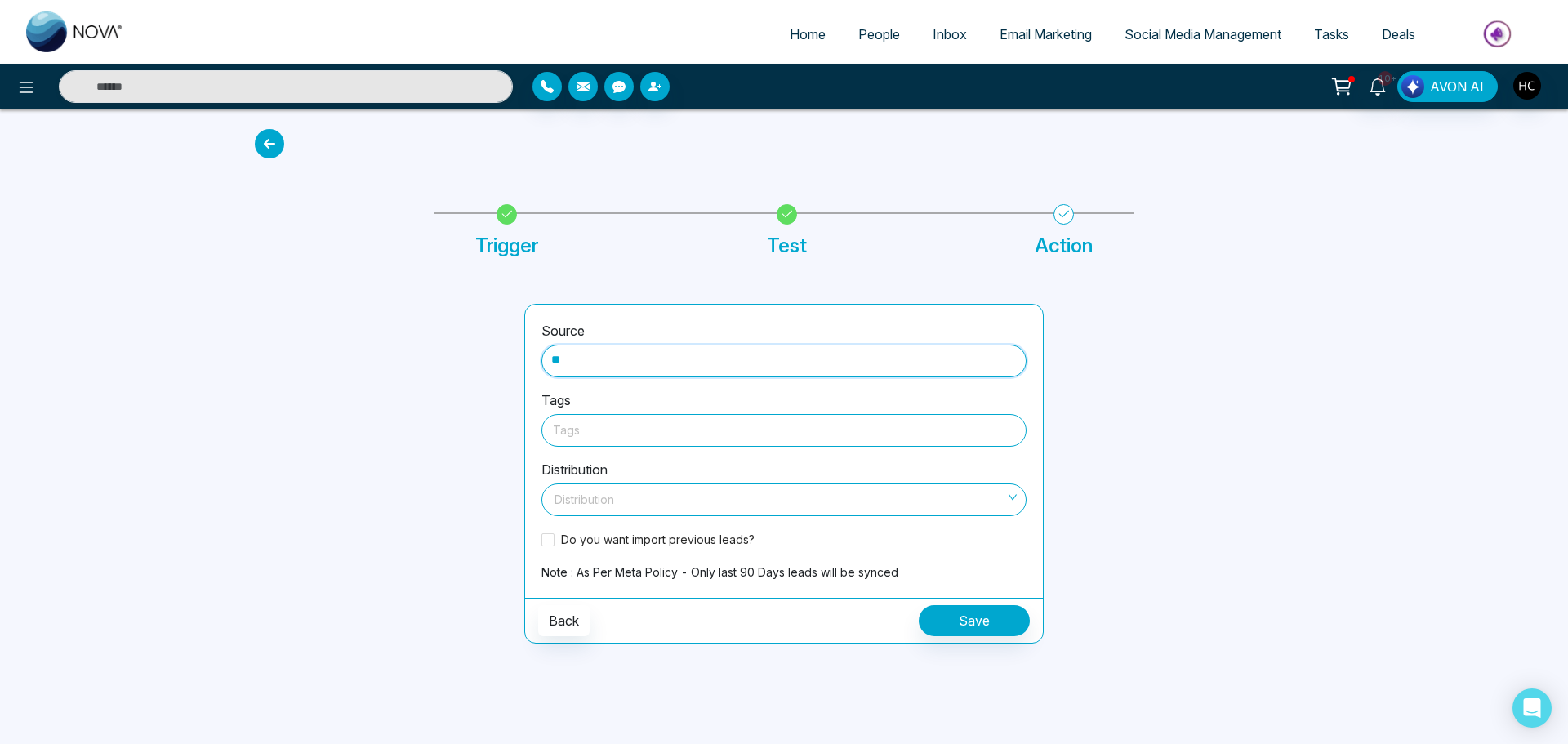
click at [587, 434] on div at bounding box center [784, 431] width 463 height 21
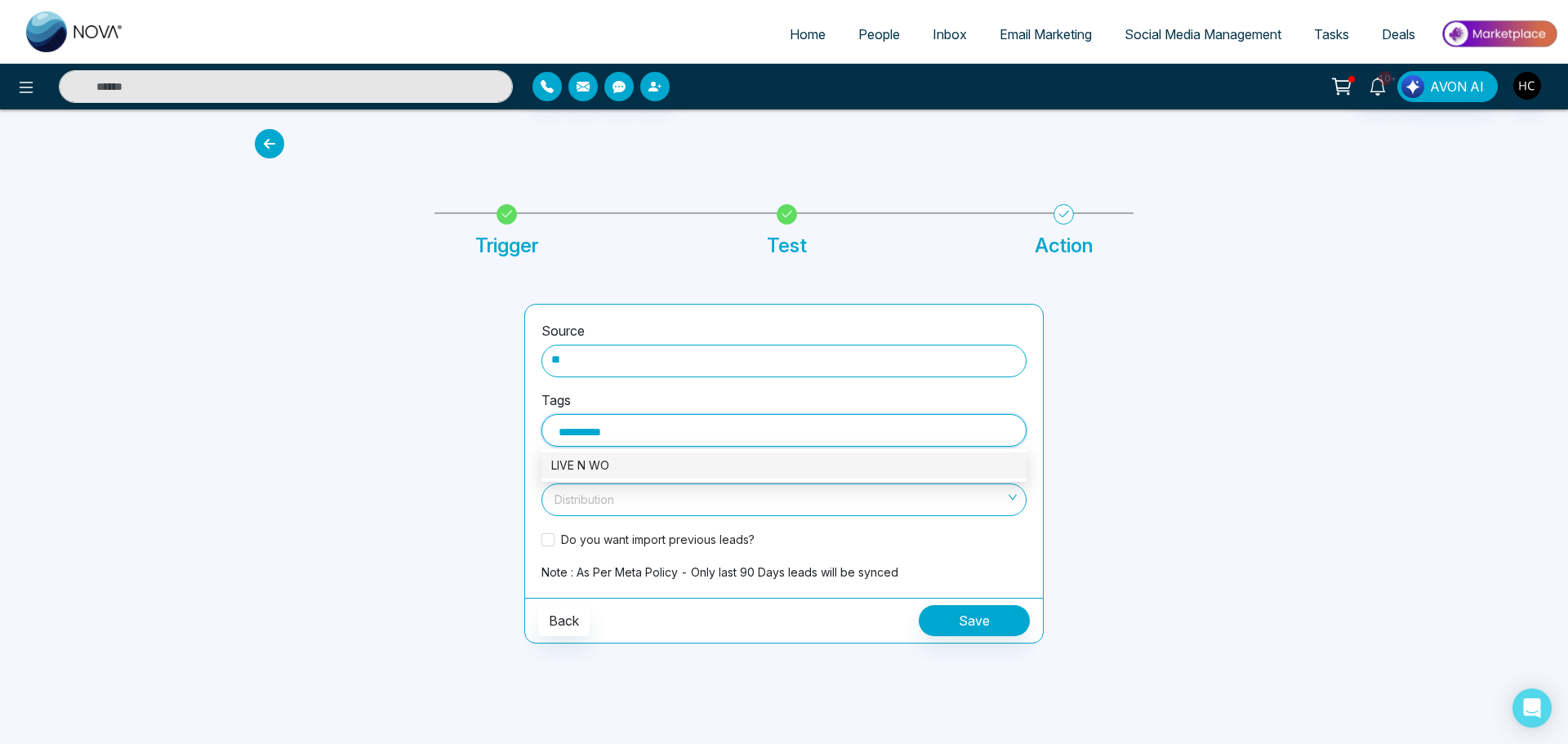
type input "**********"
click at [658, 464] on div "LIVE N WORK" at bounding box center [784, 465] width 466 height 18
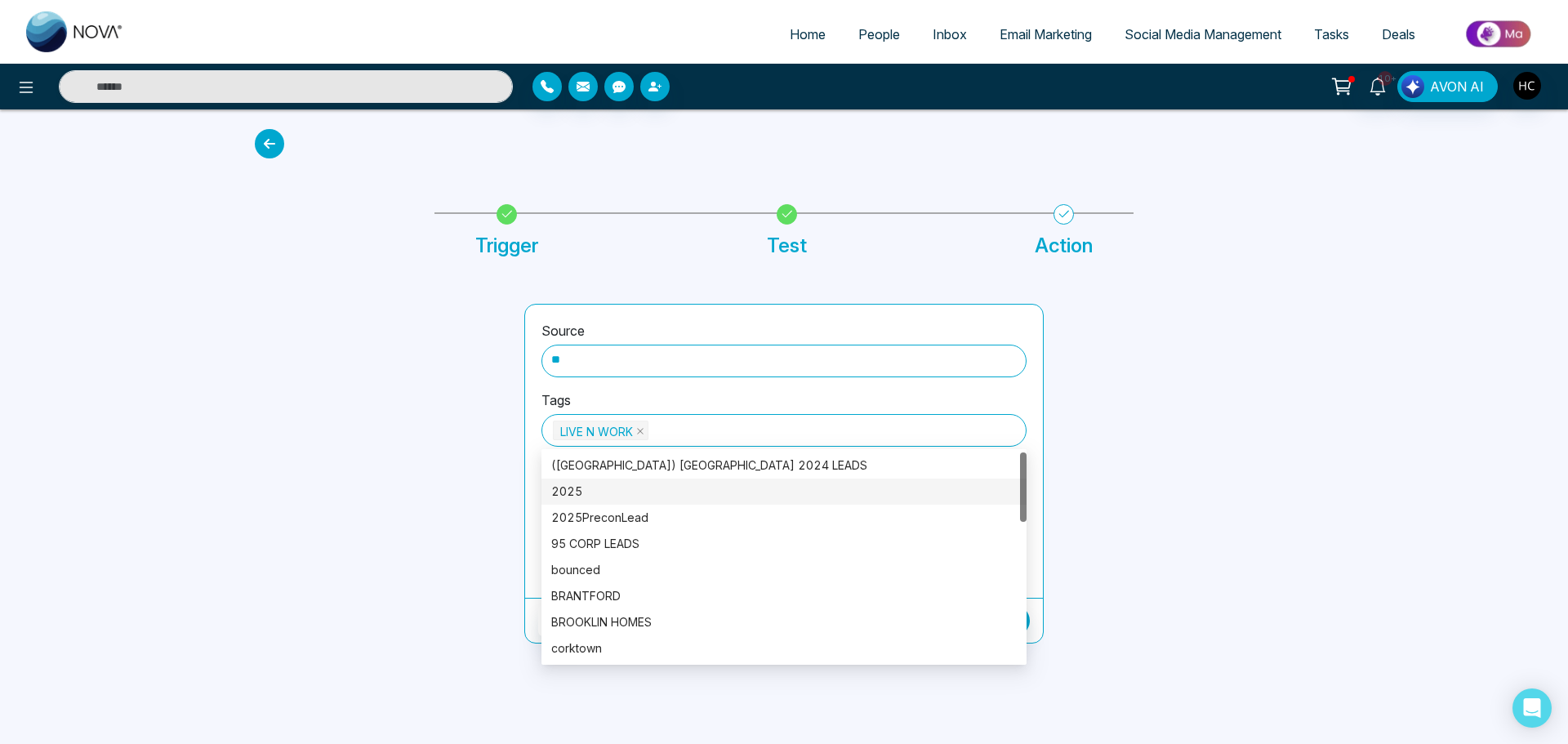
click at [1121, 496] on div at bounding box center [1188, 473] width 270 height 340
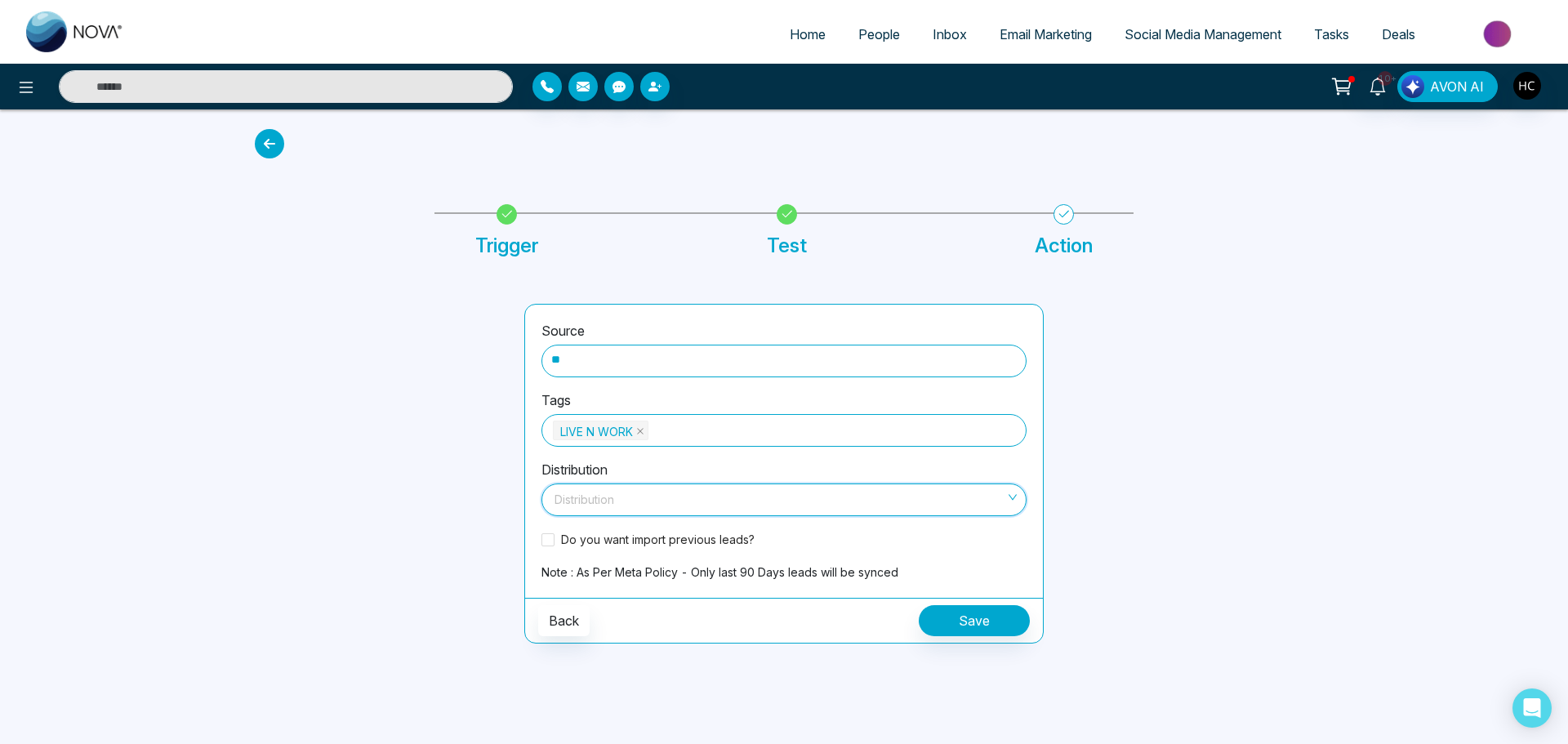
click at [785, 493] on input "search" at bounding box center [779, 497] width 454 height 25
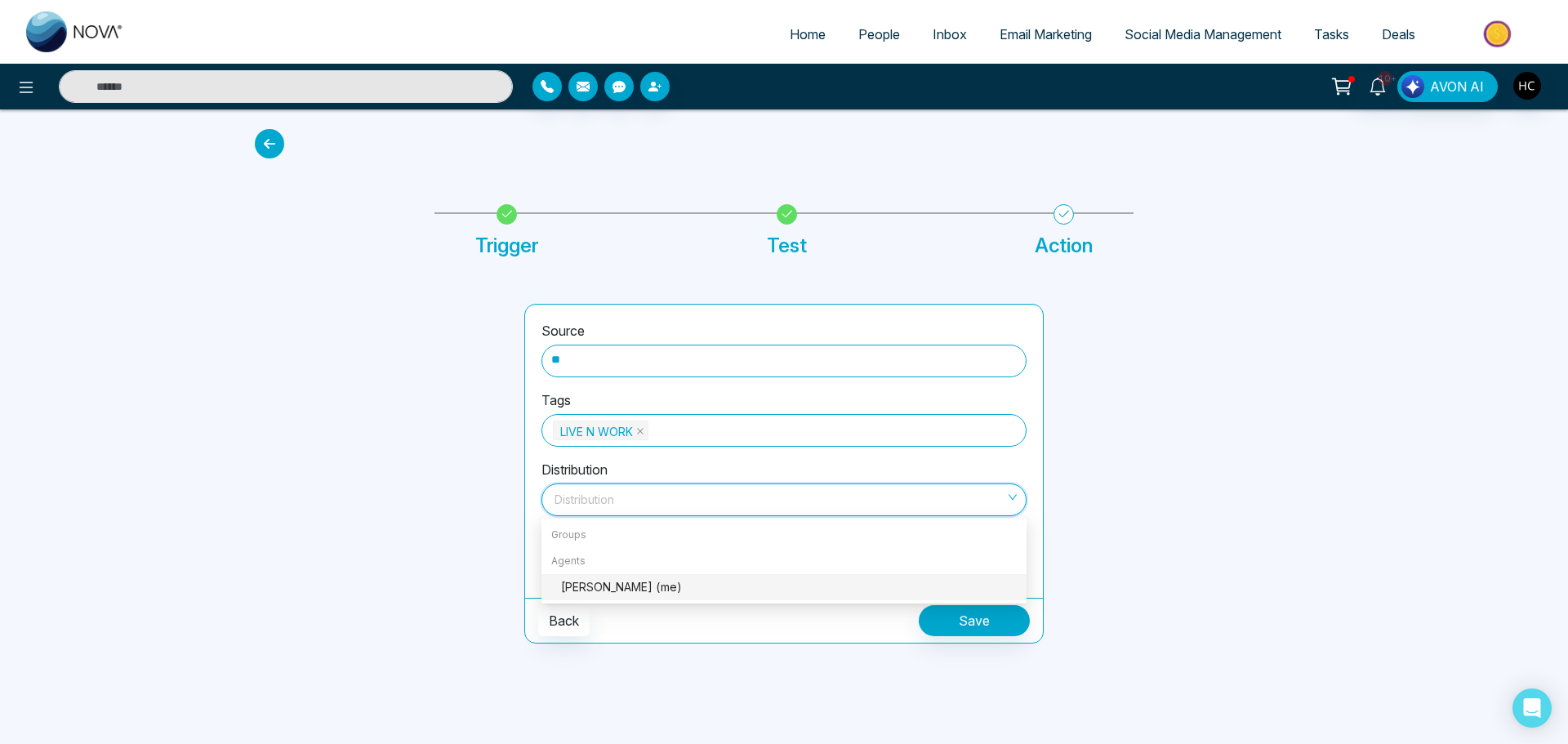
click at [657, 597] on div "[PERSON_NAME] (me)" at bounding box center [784, 588] width 485 height 27
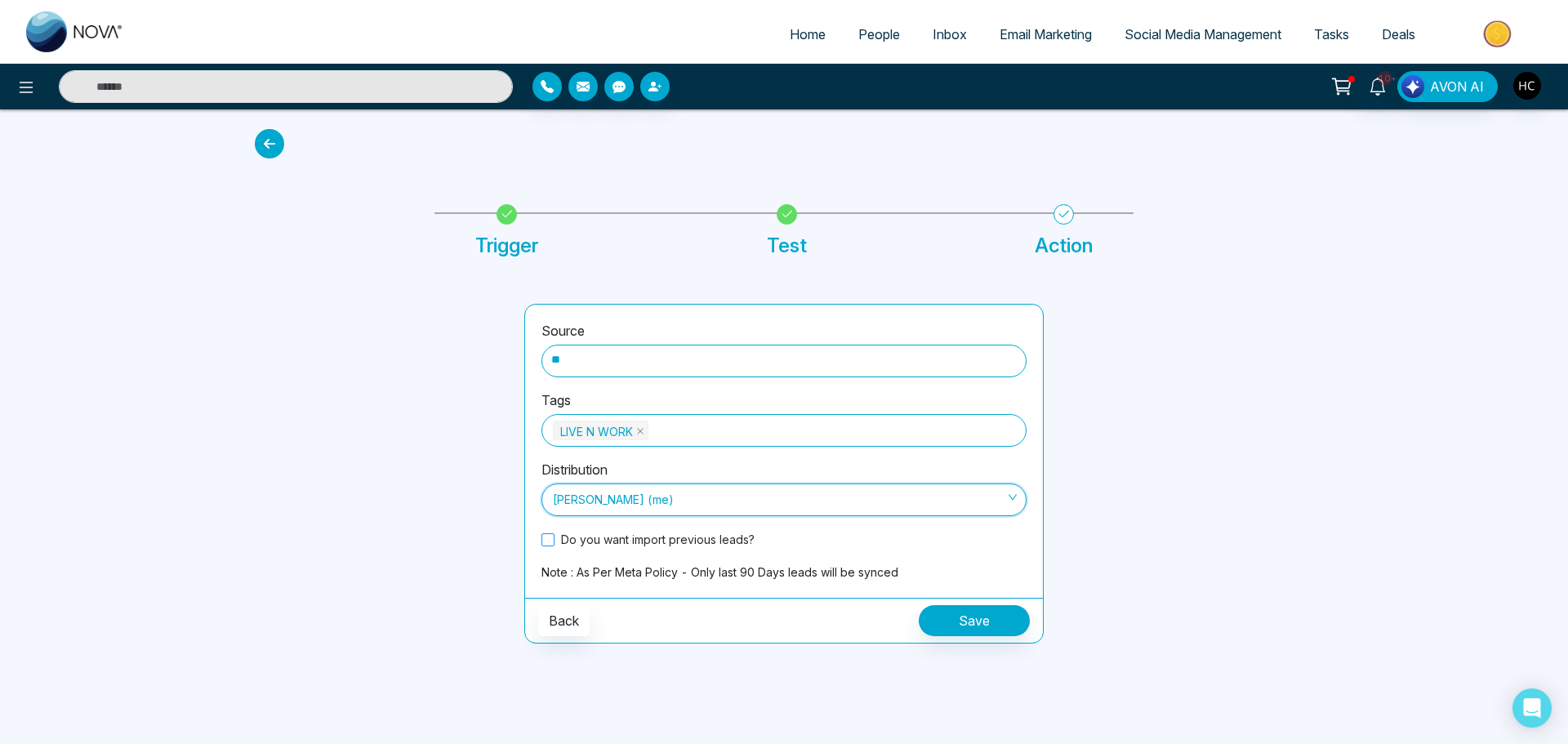
click at [546, 537] on span at bounding box center [548, 540] width 13 height 13
click at [978, 624] on button "Save" at bounding box center [974, 621] width 111 height 31
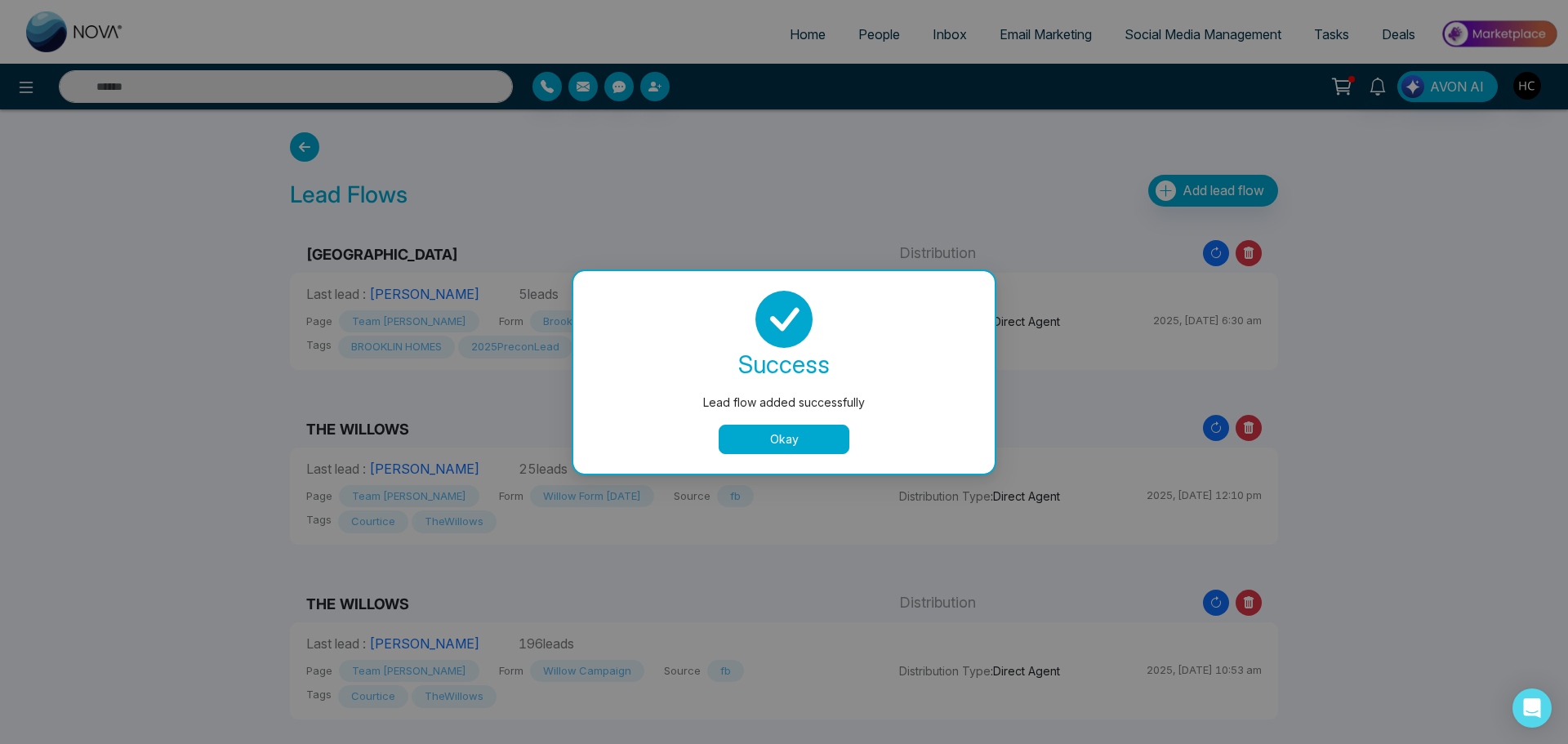
click at [759, 441] on button "Okay" at bounding box center [784, 439] width 131 height 29
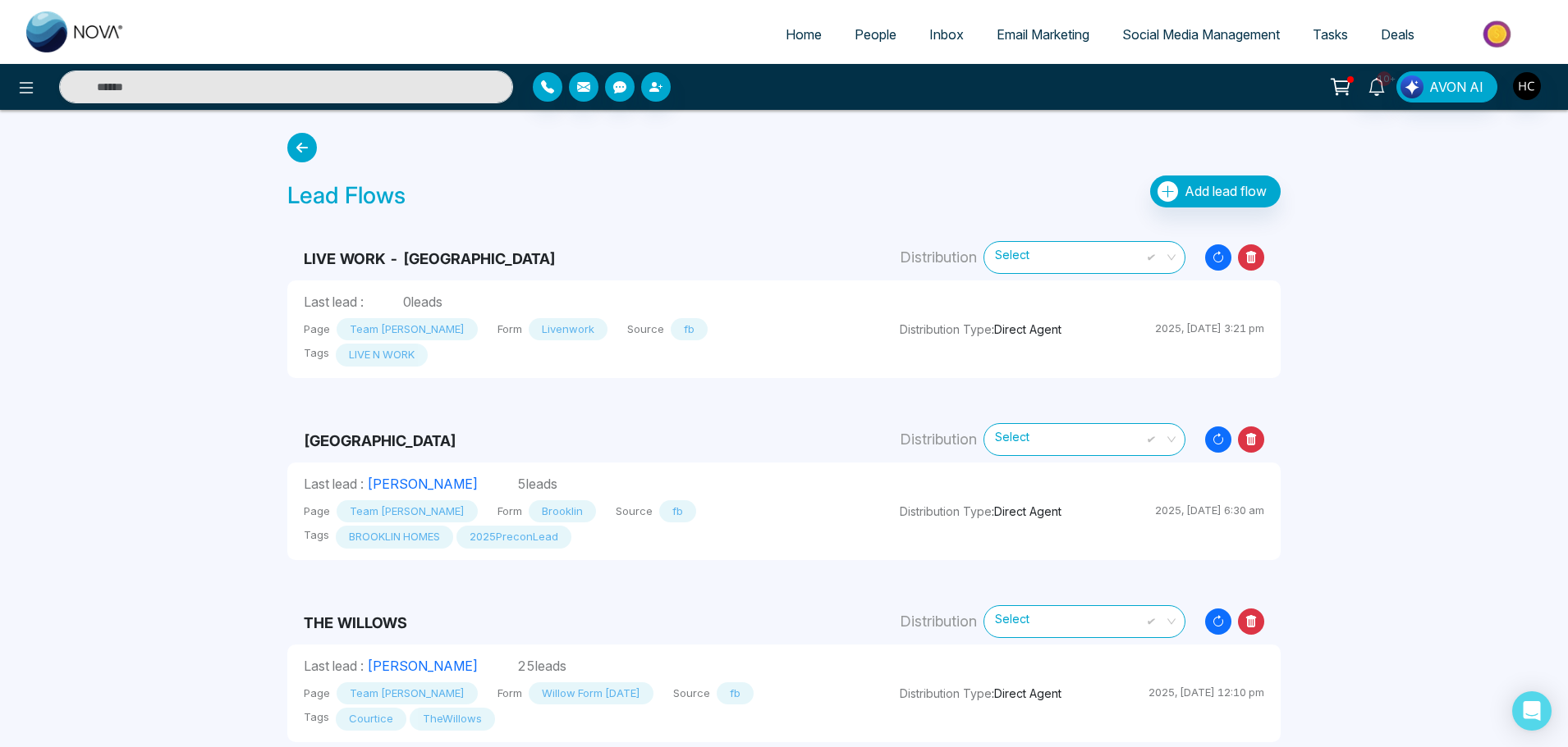
click at [875, 41] on span "People" at bounding box center [876, 34] width 42 height 16
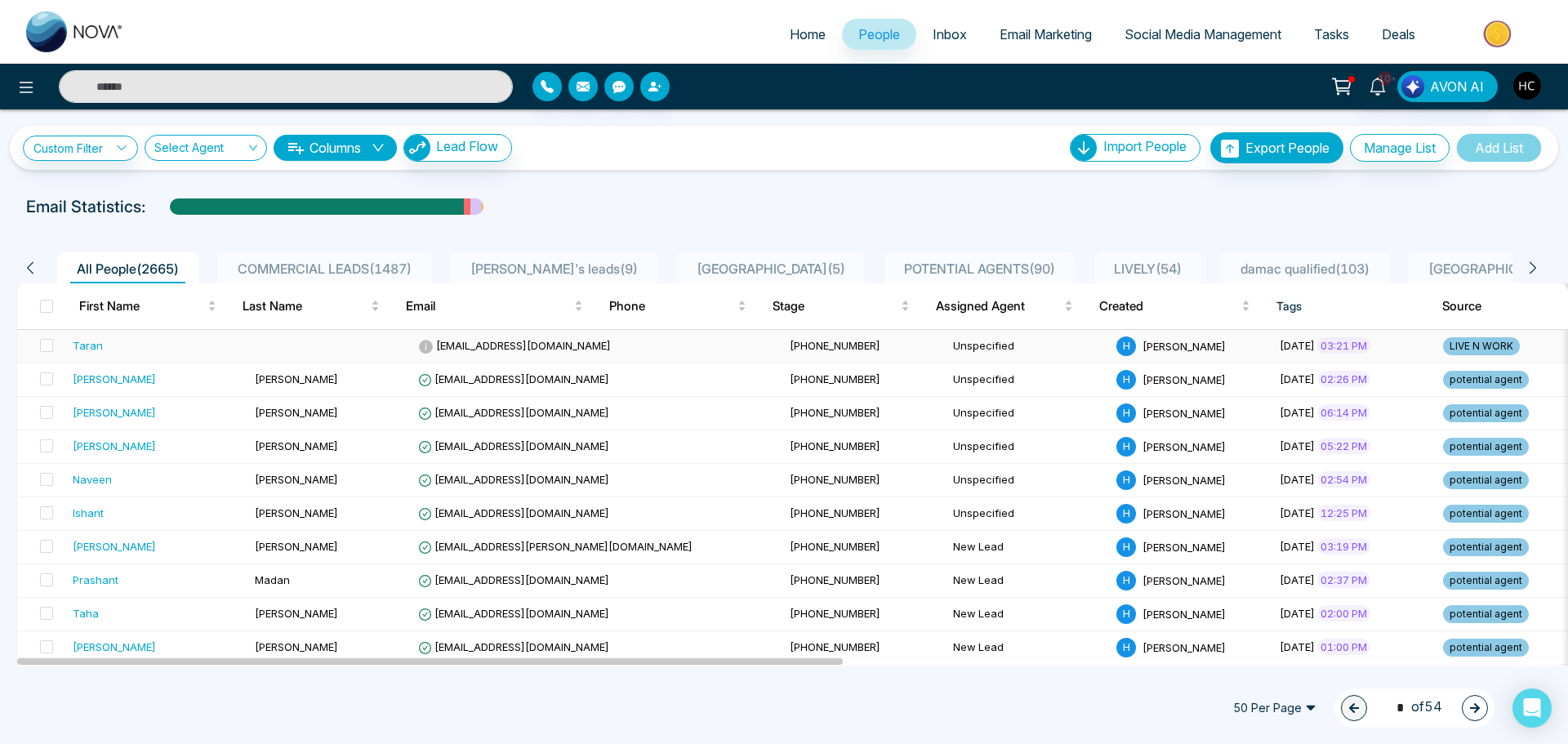
click at [248, 343] on td at bounding box center [329, 346] width 164 height 33
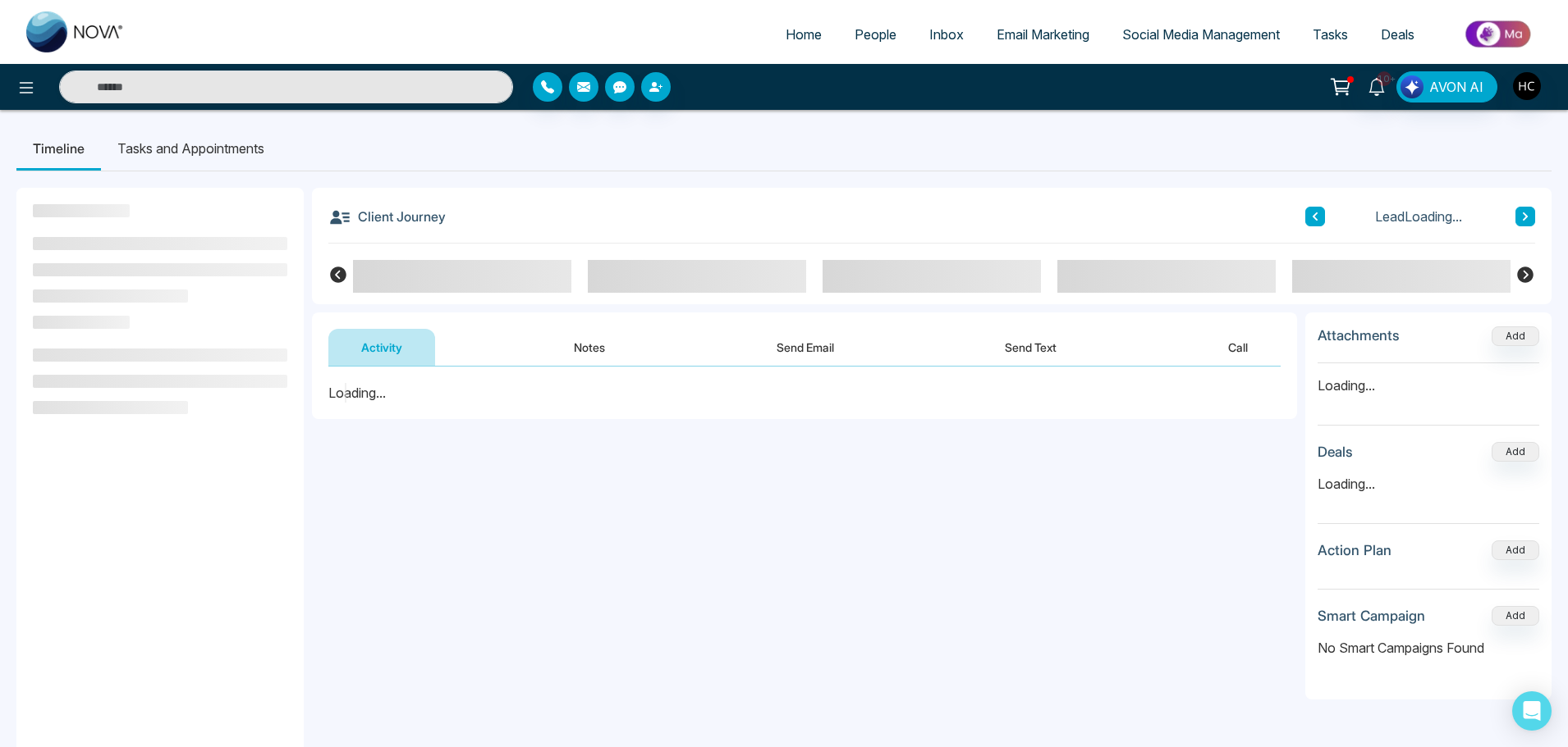
click at [582, 342] on button "Notes" at bounding box center [590, 347] width 97 height 37
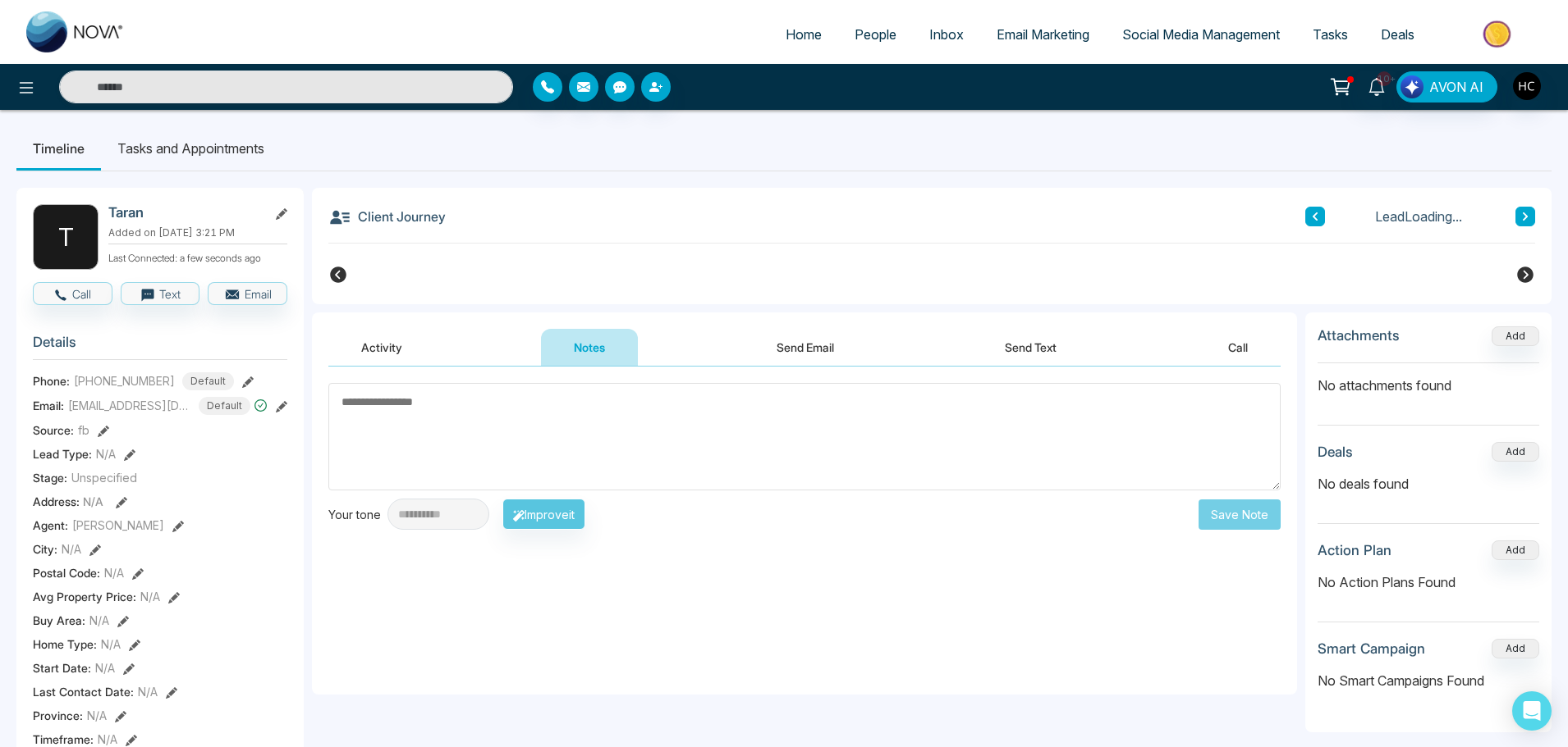
click at [549, 424] on textarea at bounding box center [803, 436] width 952 height 107
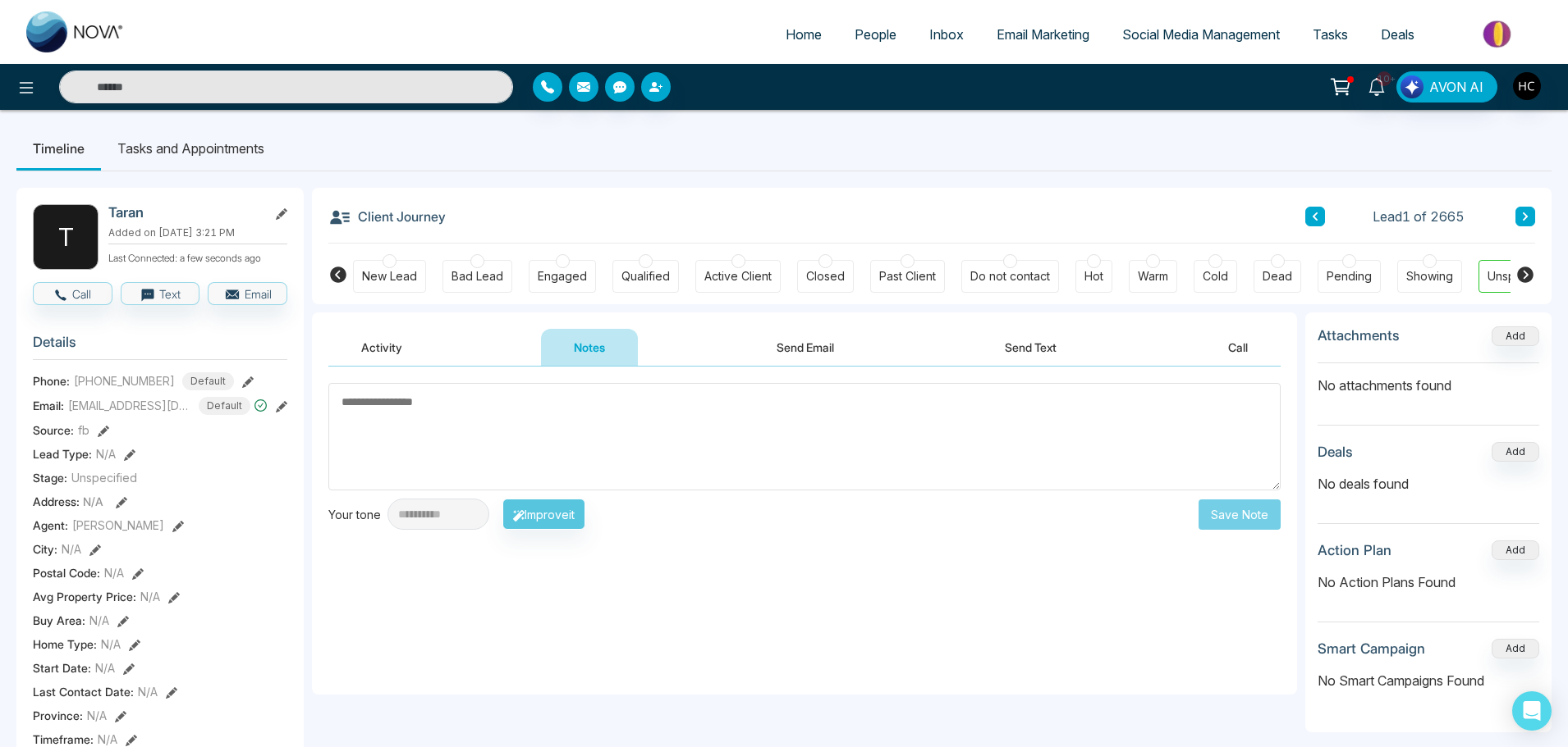
scroll to position [0, 50]
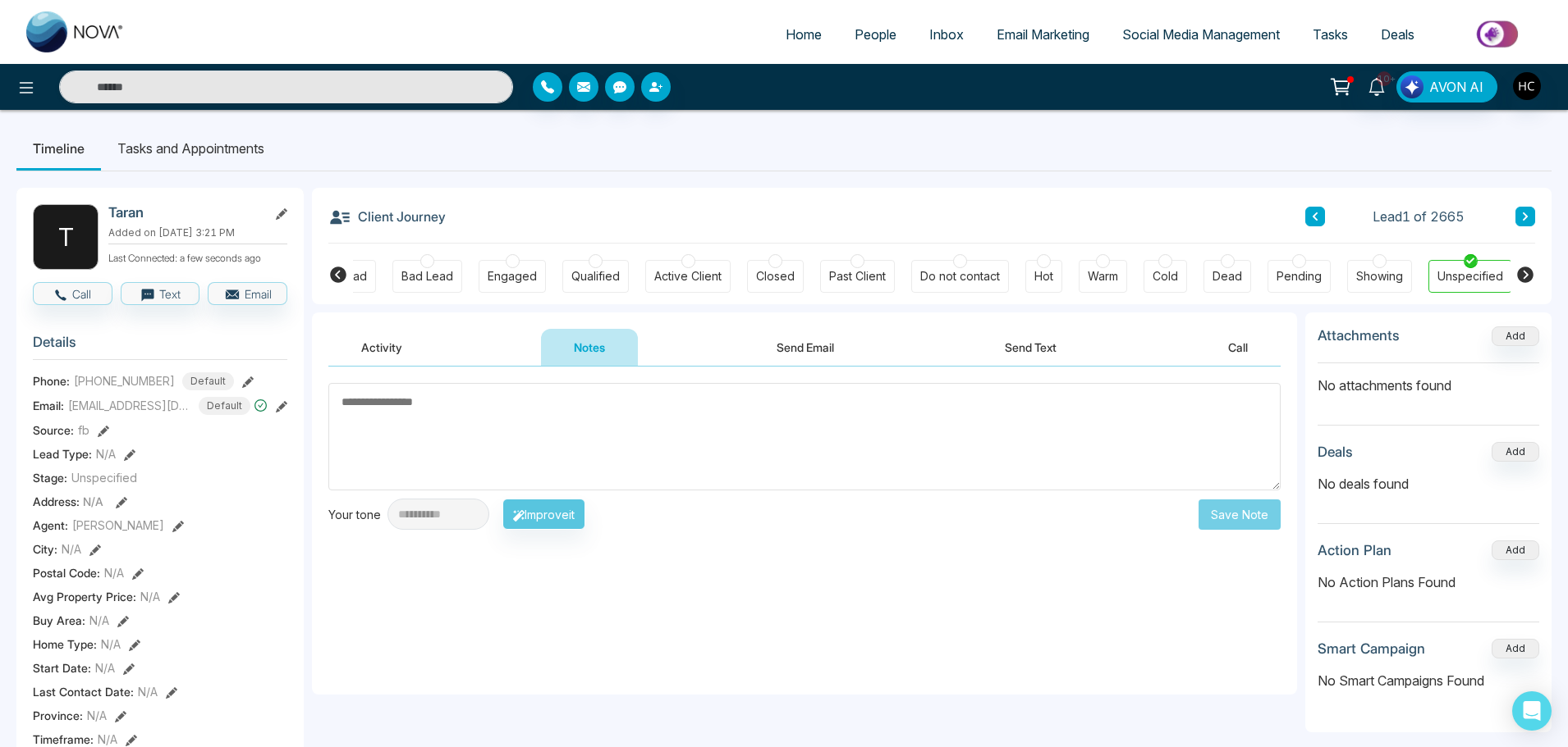
click at [627, 441] on textarea at bounding box center [803, 436] width 952 height 107
click at [616, 410] on textarea at bounding box center [803, 436] width 952 height 107
click at [579, 459] on textarea at bounding box center [803, 436] width 952 height 107
click at [456, 449] on textarea at bounding box center [803, 436] width 952 height 107
click at [417, 408] on textarea at bounding box center [803, 436] width 952 height 107
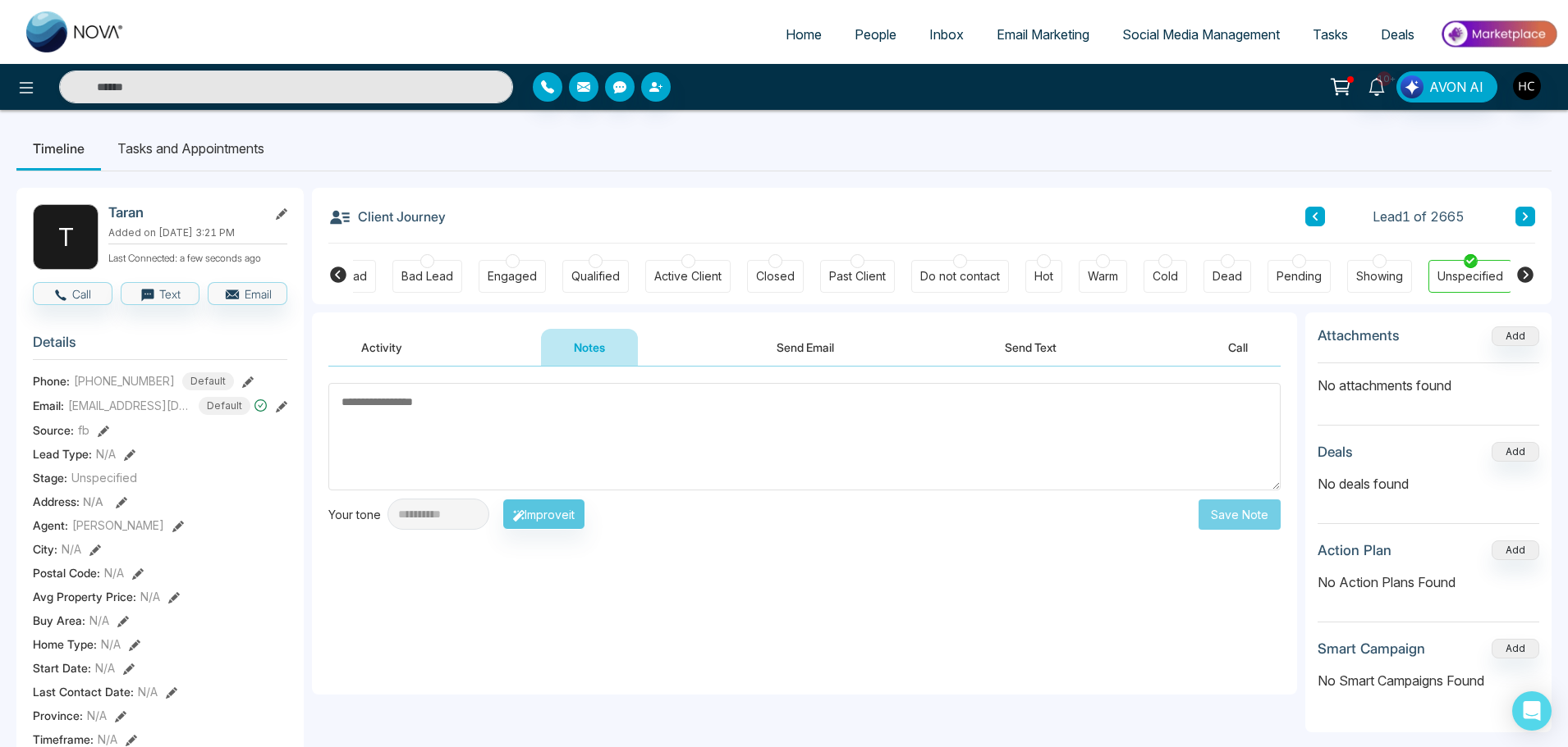
click at [475, 422] on textarea at bounding box center [803, 436] width 952 height 107
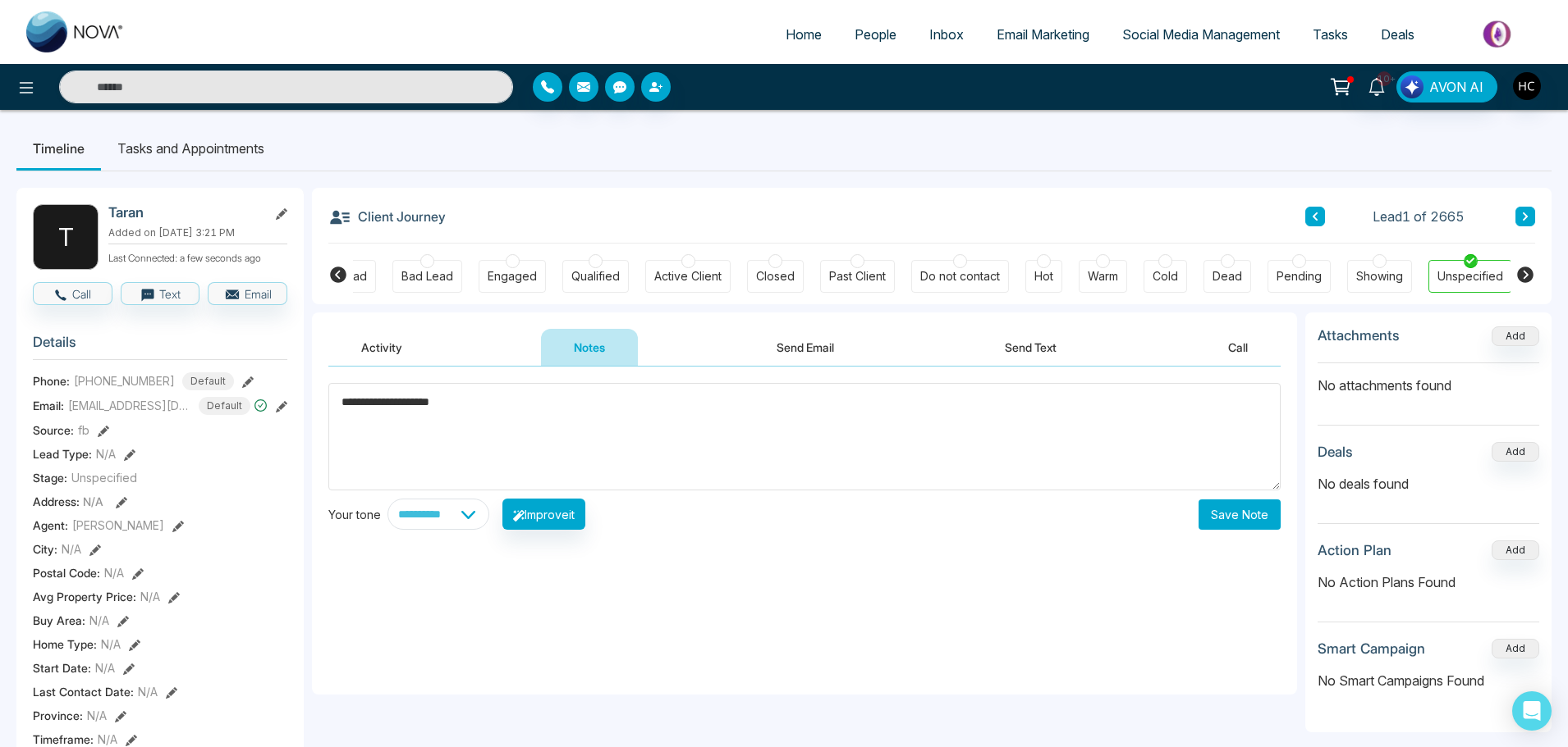
type textarea "**********"
click at [1252, 517] on button "Save Note" at bounding box center [1239, 515] width 82 height 30
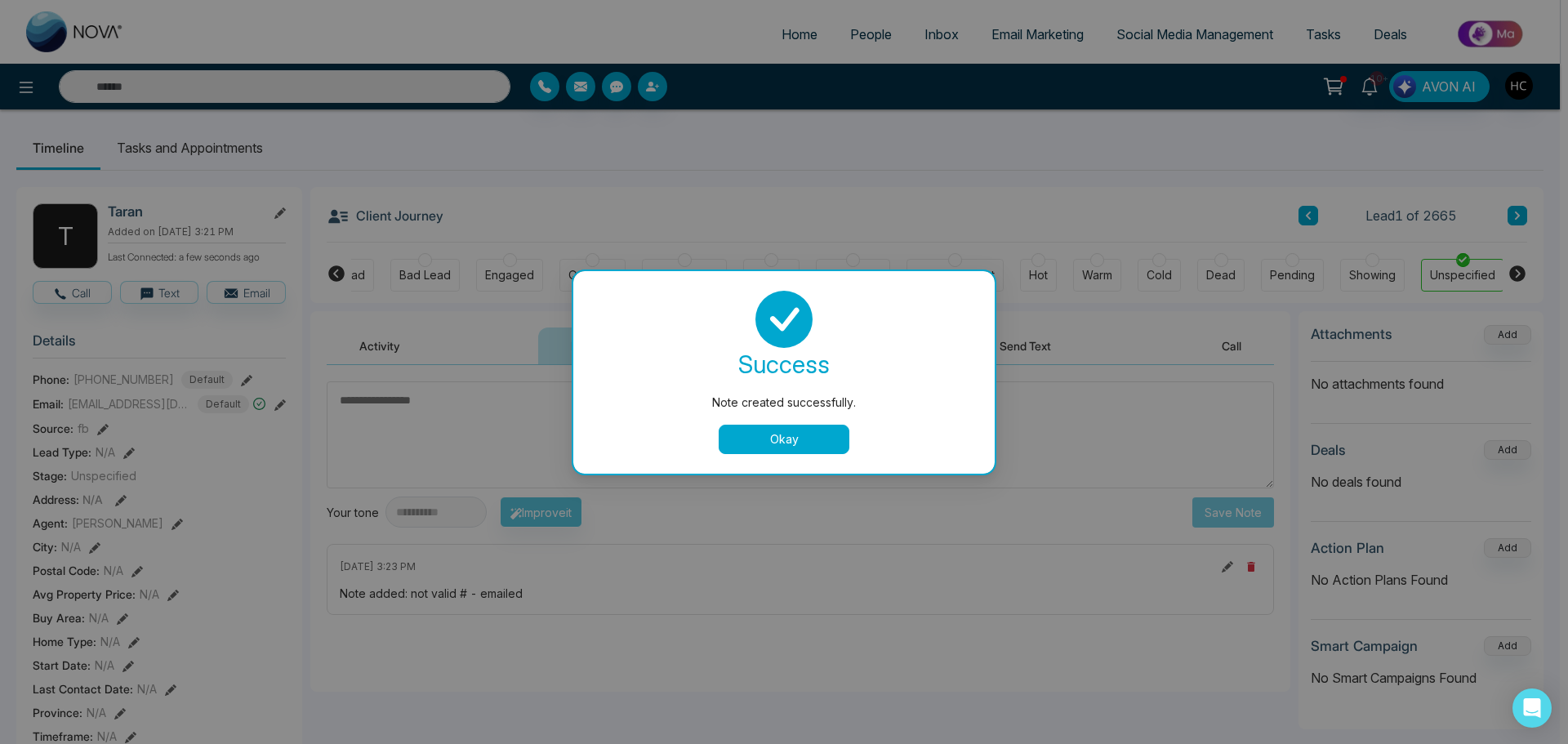
click at [807, 431] on button "Okay" at bounding box center [784, 439] width 131 height 29
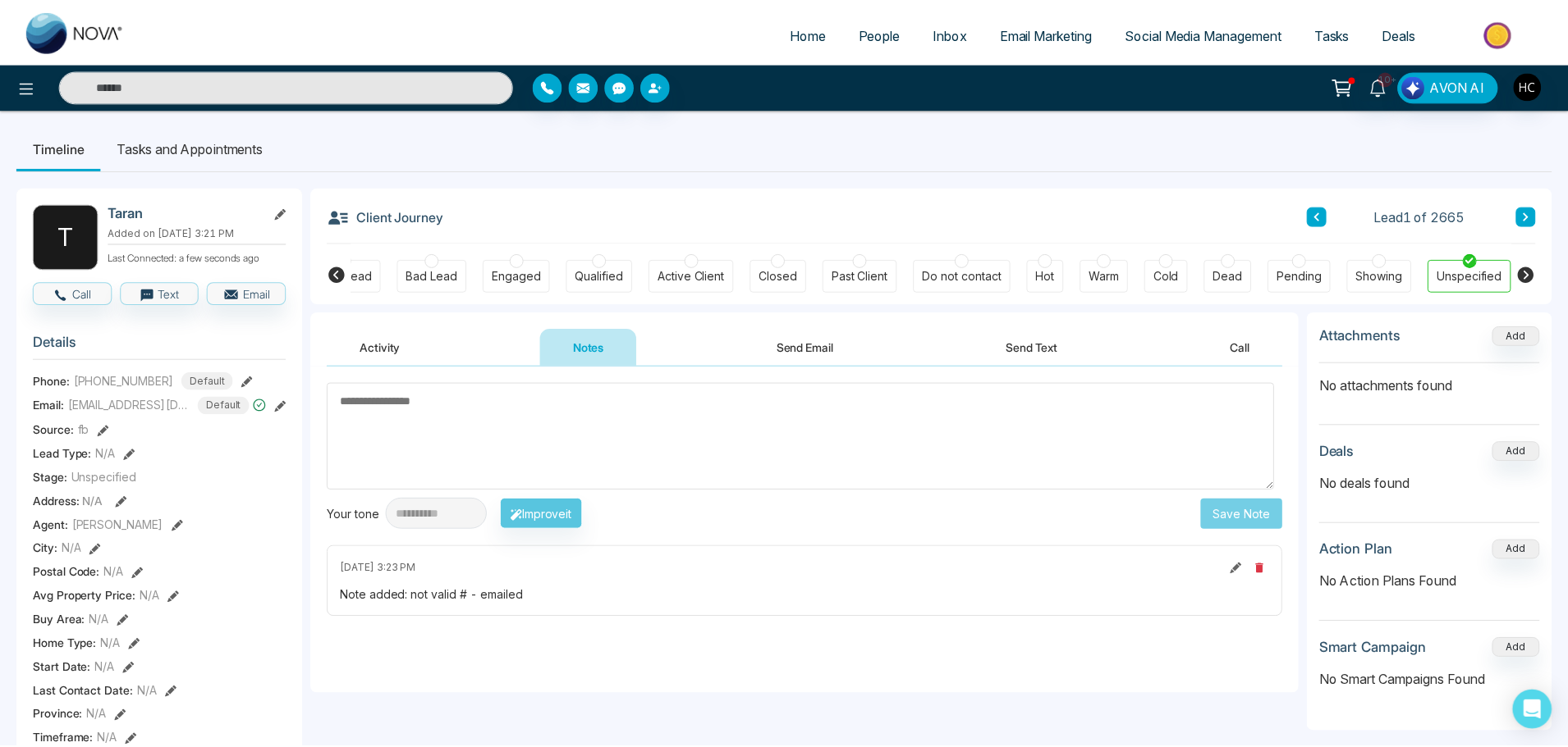
scroll to position [0, 42]
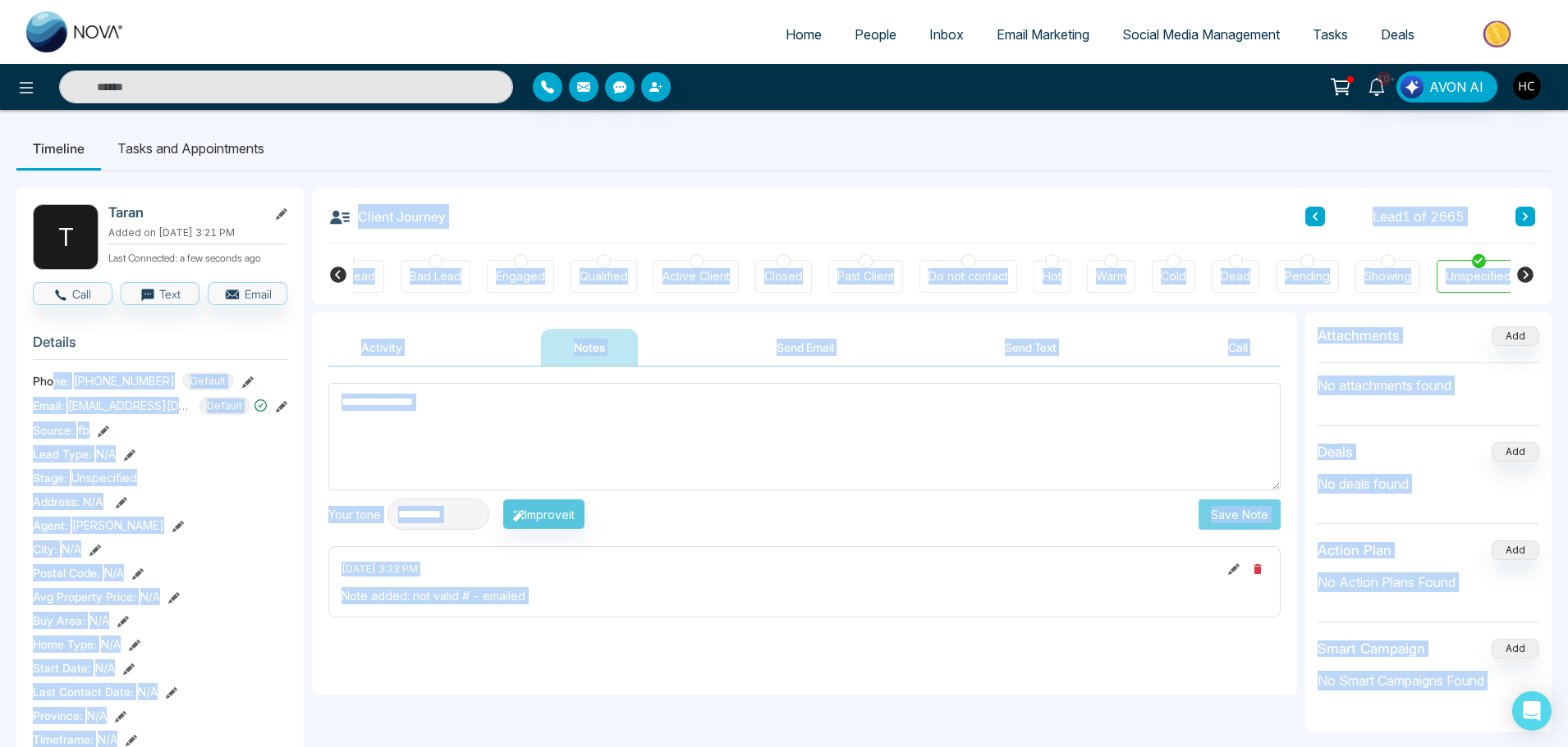
drag, startPoint x: 197, startPoint y: 376, endPoint x: 54, endPoint y: 379, distance: 143.0
click at [54, 379] on body "**********" at bounding box center [784, 374] width 1568 height 747
click at [155, 411] on span "[EMAIL_ADDRESS][DOMAIN_NAME]" at bounding box center [129, 406] width 123 height 17
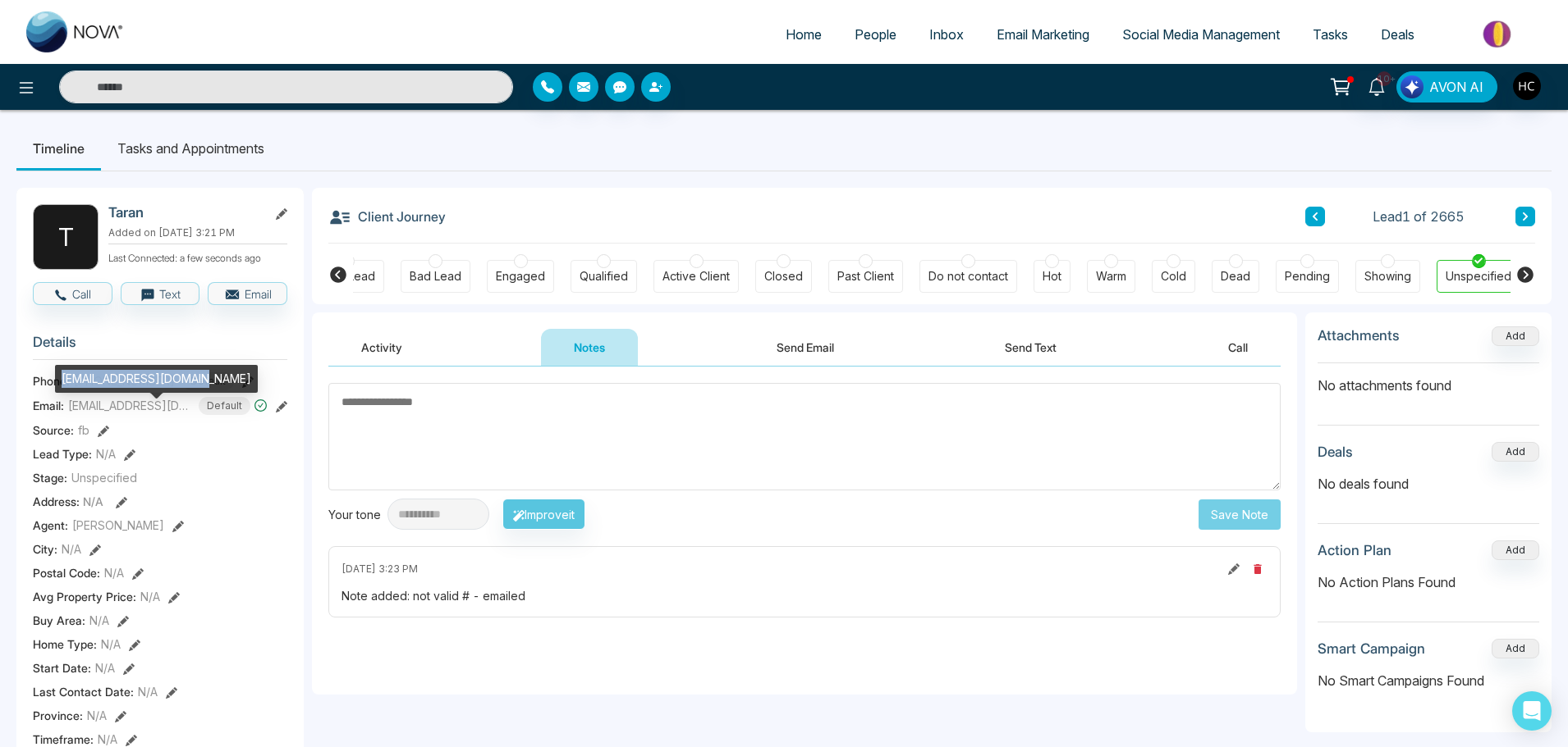
drag, startPoint x: 201, startPoint y: 380, endPoint x: 59, endPoint y: 381, distance: 142.0
click at [59, 381] on div "[EMAIL_ADDRESS][DOMAIN_NAME]" at bounding box center [156, 378] width 203 height 28
copy div "[EMAIL_ADDRESS][DOMAIN_NAME]"
click at [453, 436] on textarea at bounding box center [803, 436] width 952 height 107
